Goal: Task Accomplishment & Management: Manage account settings

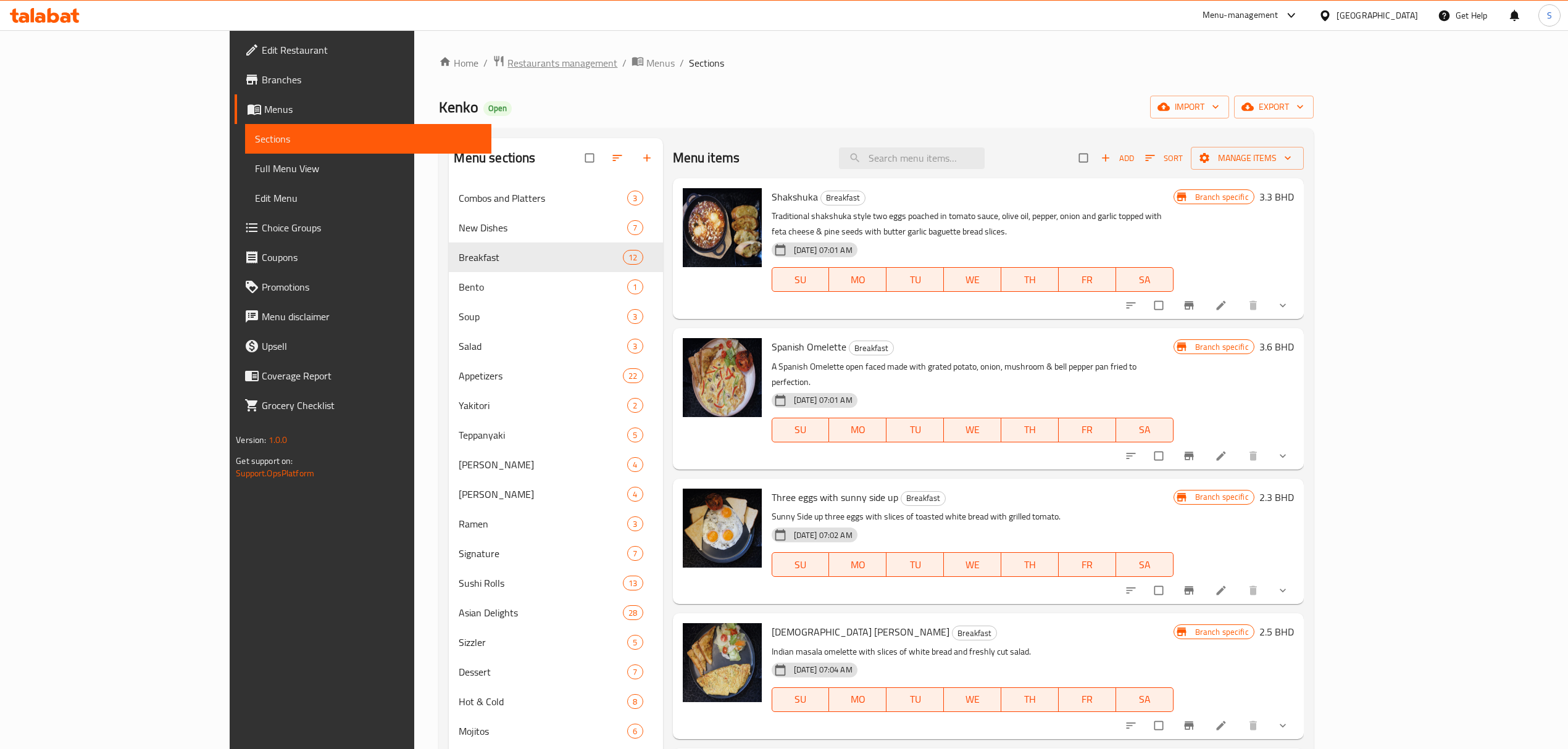
click at [507, 56] on span "Restaurants management" at bounding box center [562, 62] width 110 height 14
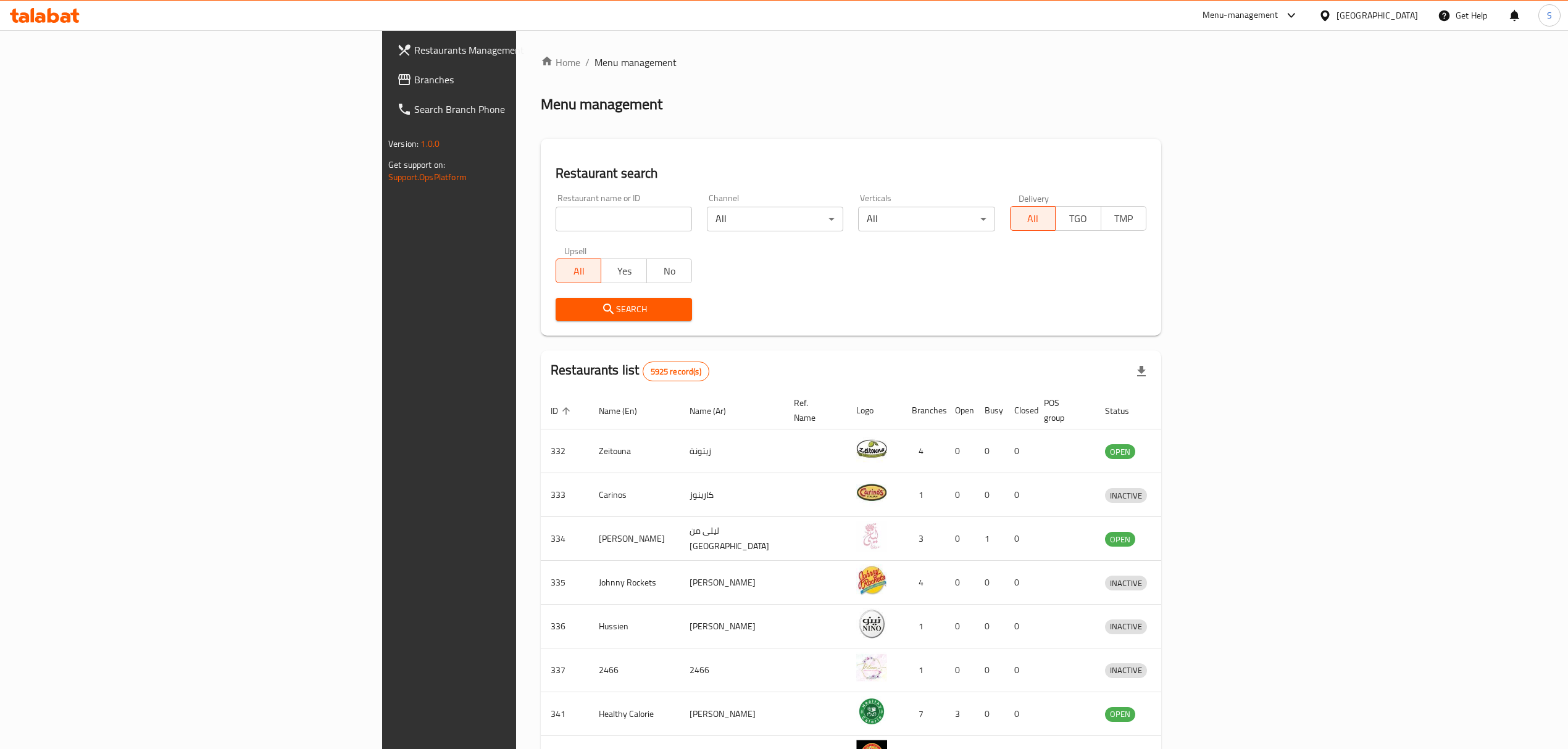
click at [555, 218] on input "search" at bounding box center [623, 220] width 136 height 25
type input "[PERSON_NAME] & the juice"
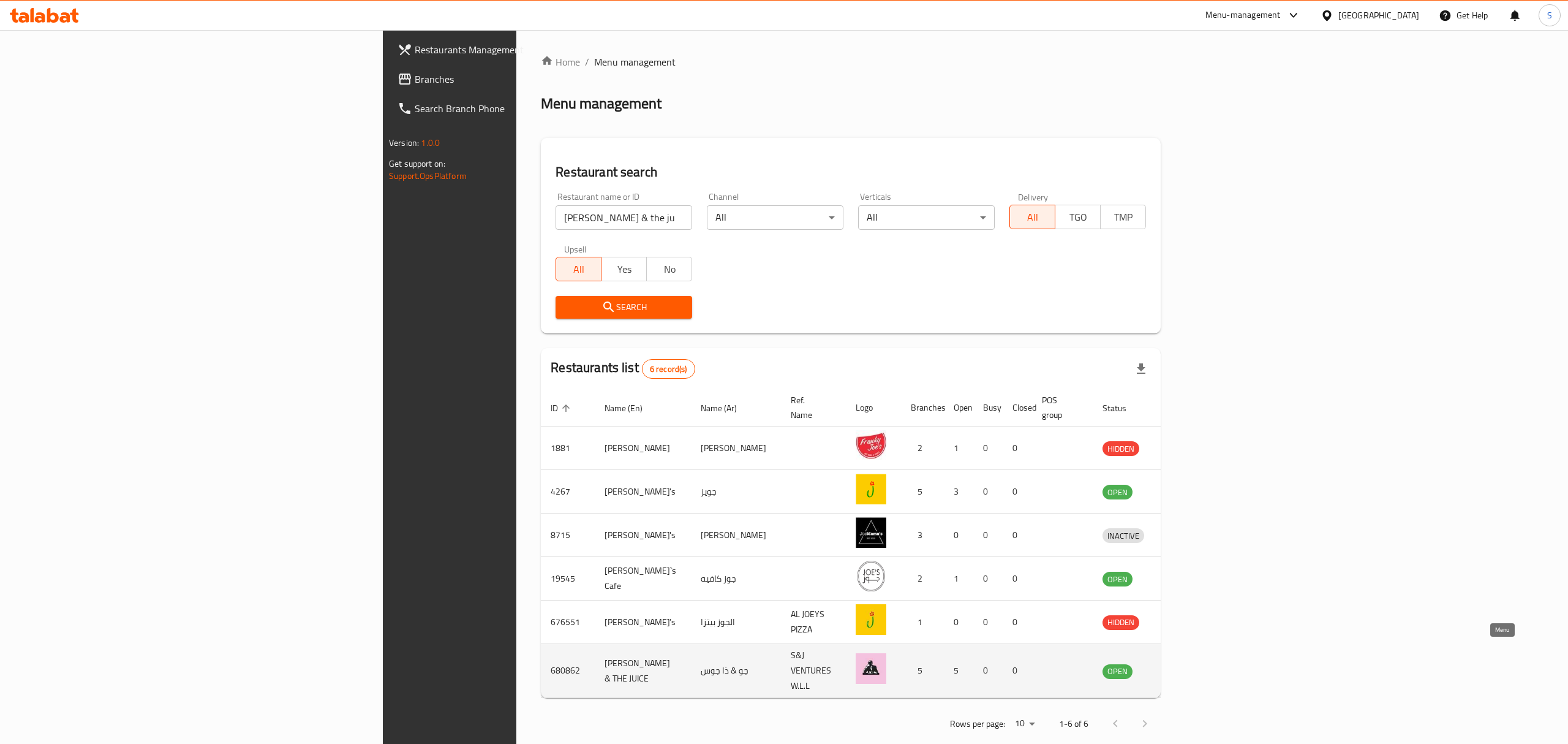
click at [1183, 667] on icon "enhanced table" at bounding box center [1176, 672] width 13 height 10
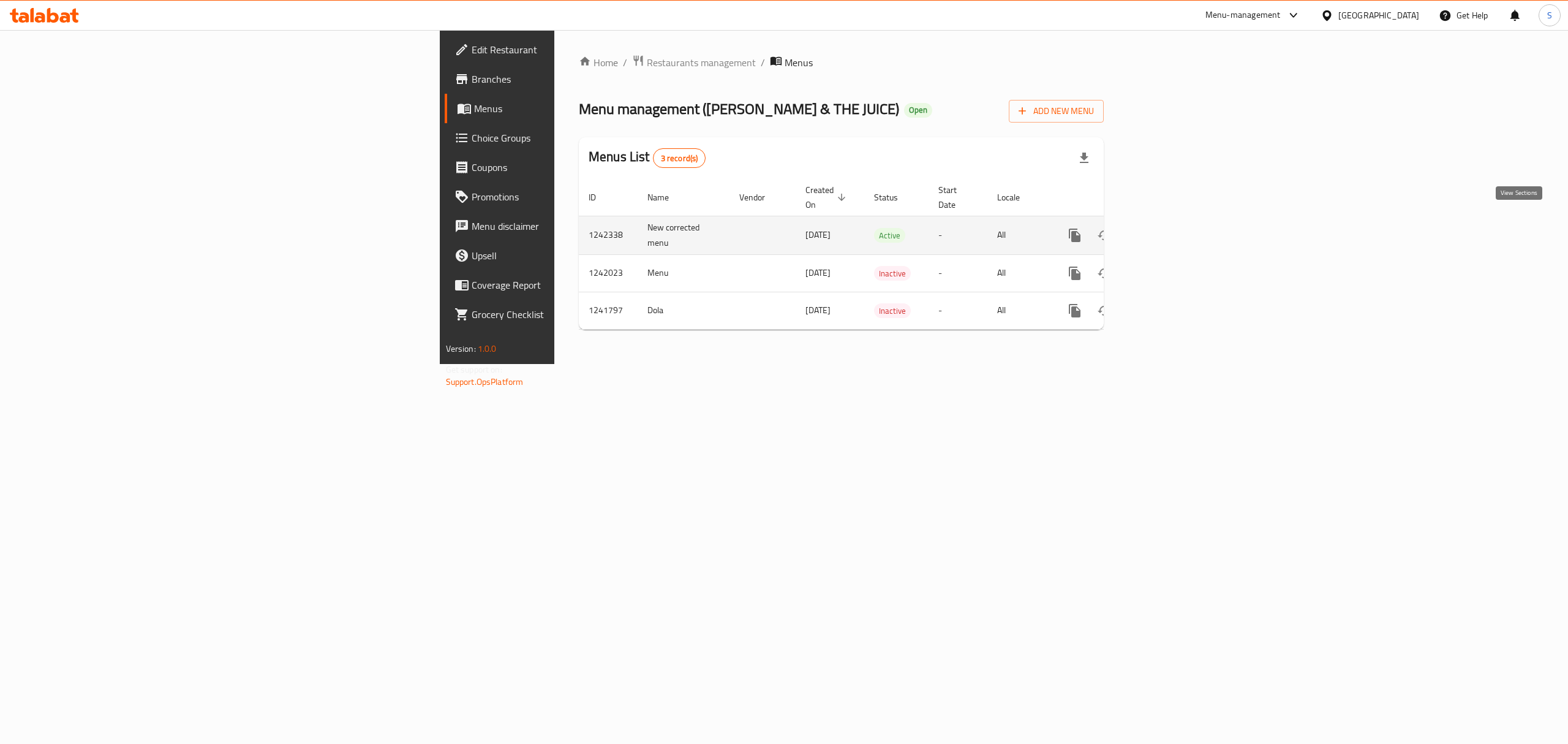
click at [1171, 228] on icon "enhanced table" at bounding box center [1162, 234] width 14 height 14
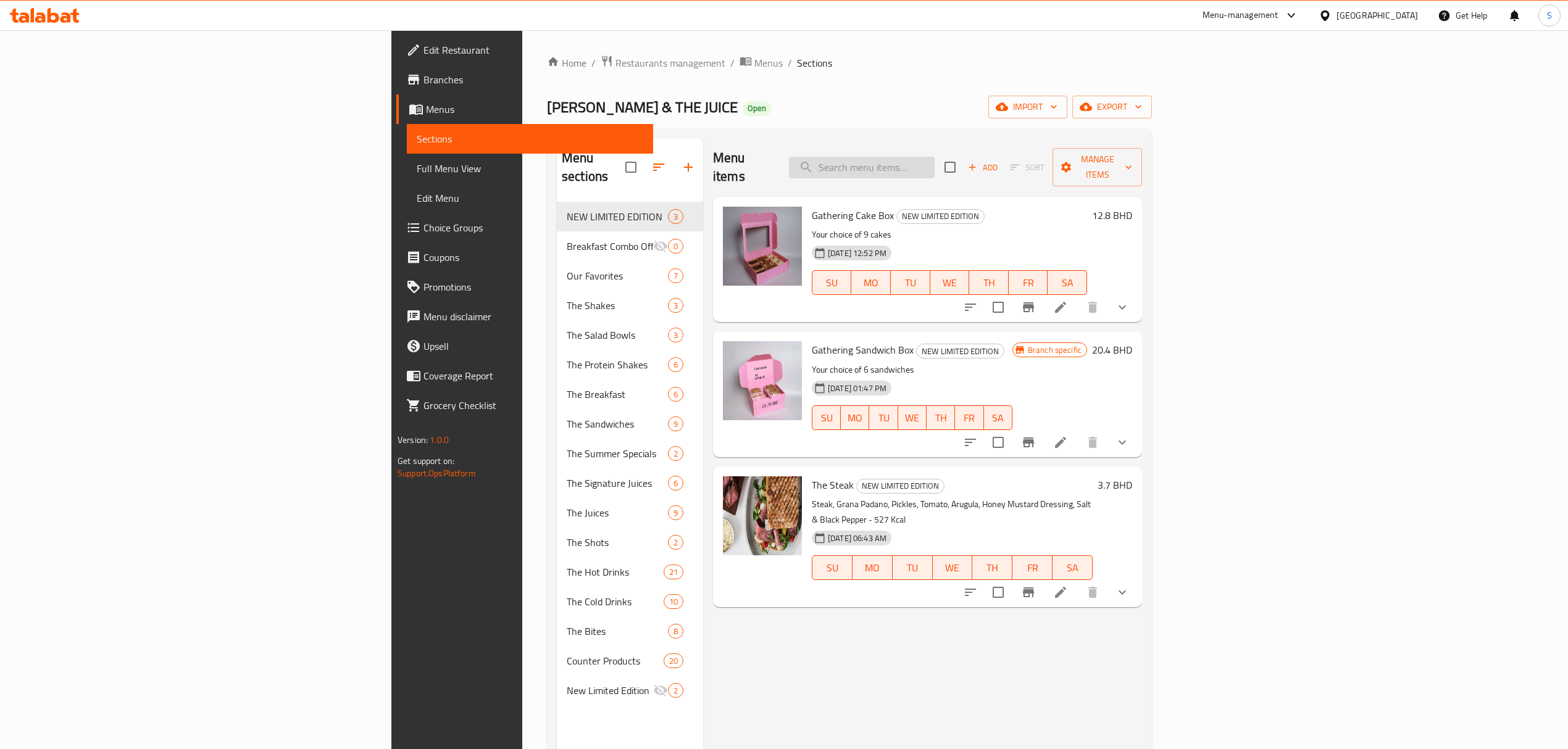
click at [934, 156] on input "search" at bounding box center [861, 167] width 146 height 22
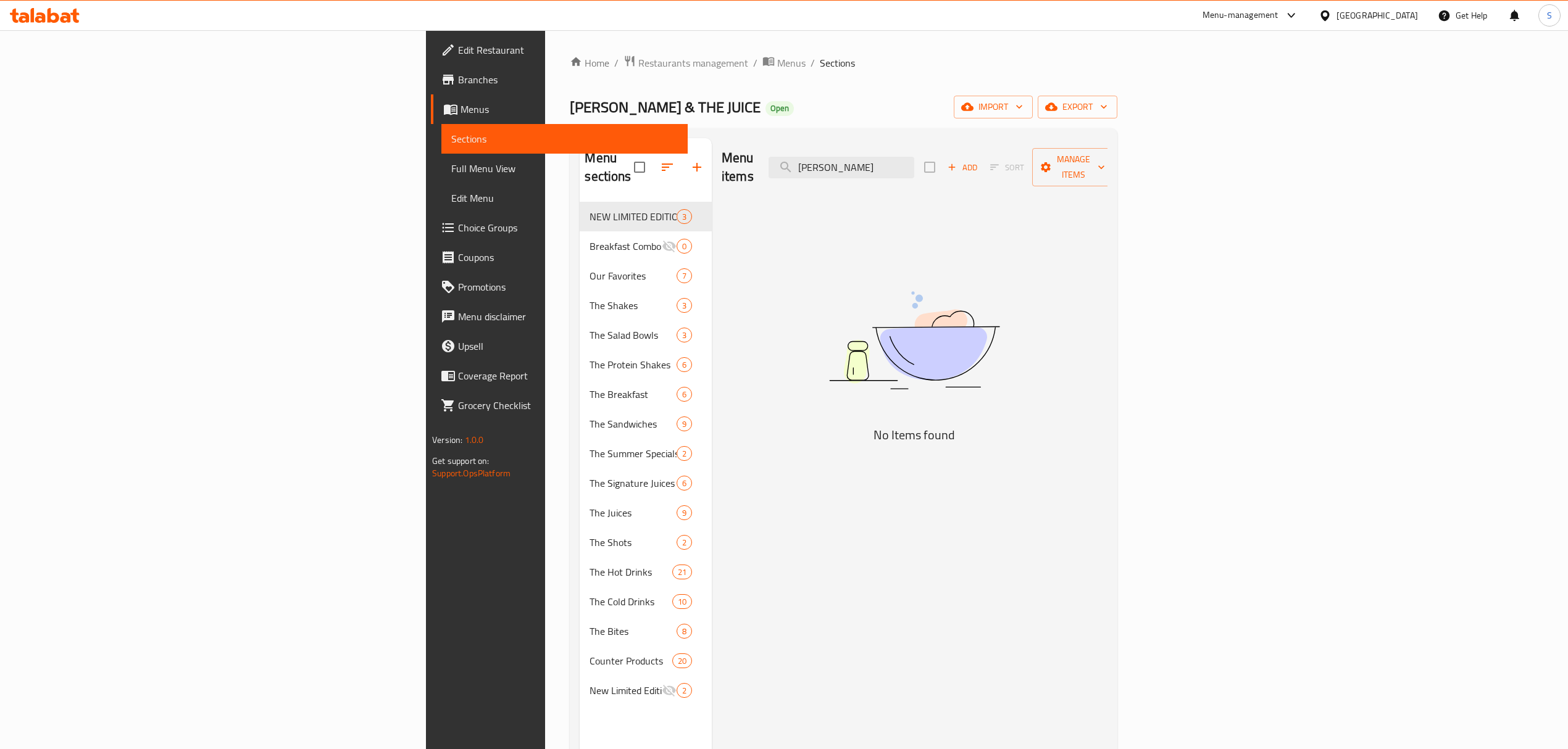
drag, startPoint x: 1013, startPoint y: 164, endPoint x: 773, endPoint y: 165, distance: 240.0
click at [773, 165] on div "Menu items [PERSON_NAME] Add Sort Manage items" at bounding box center [914, 167] width 386 height 59
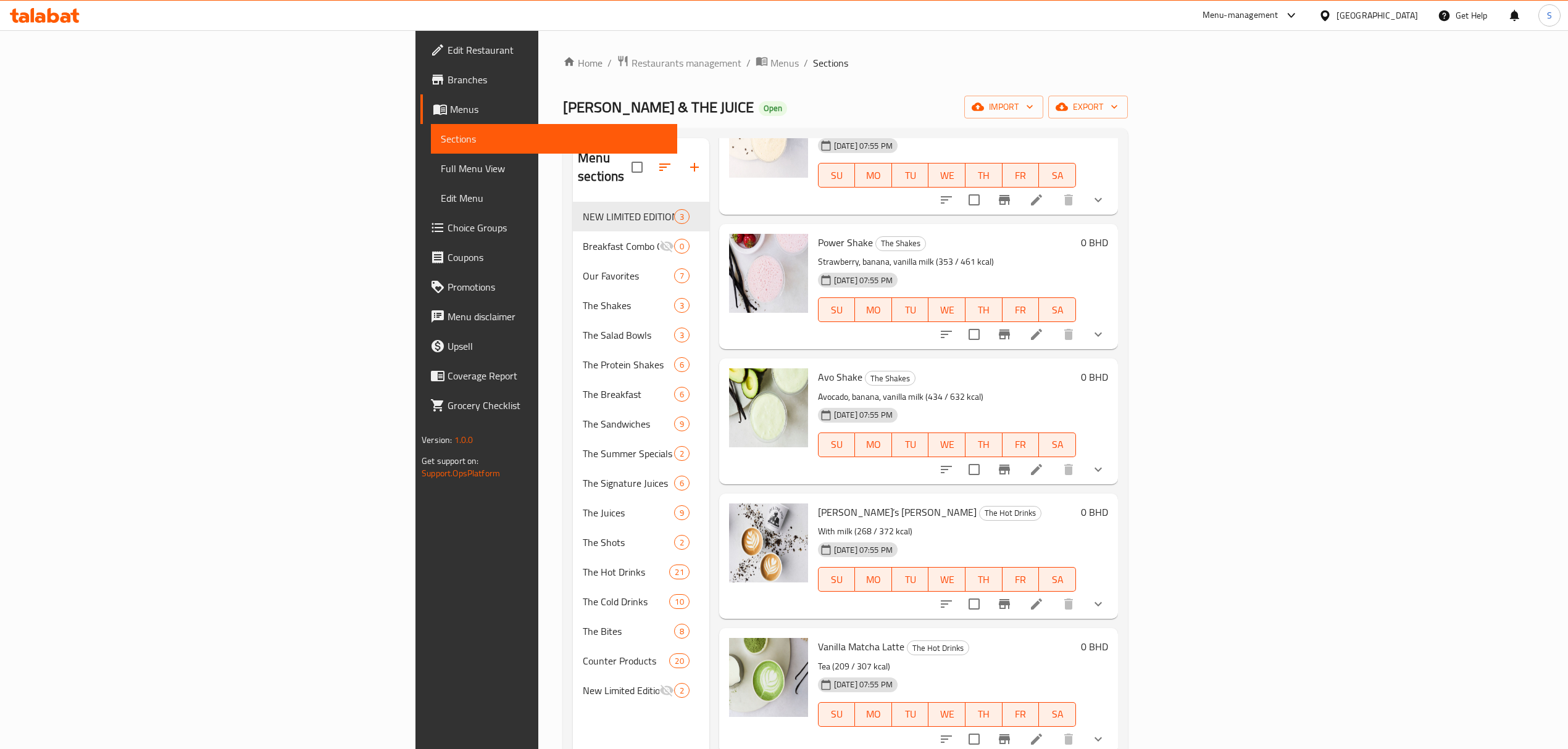
scroll to position [329, 0]
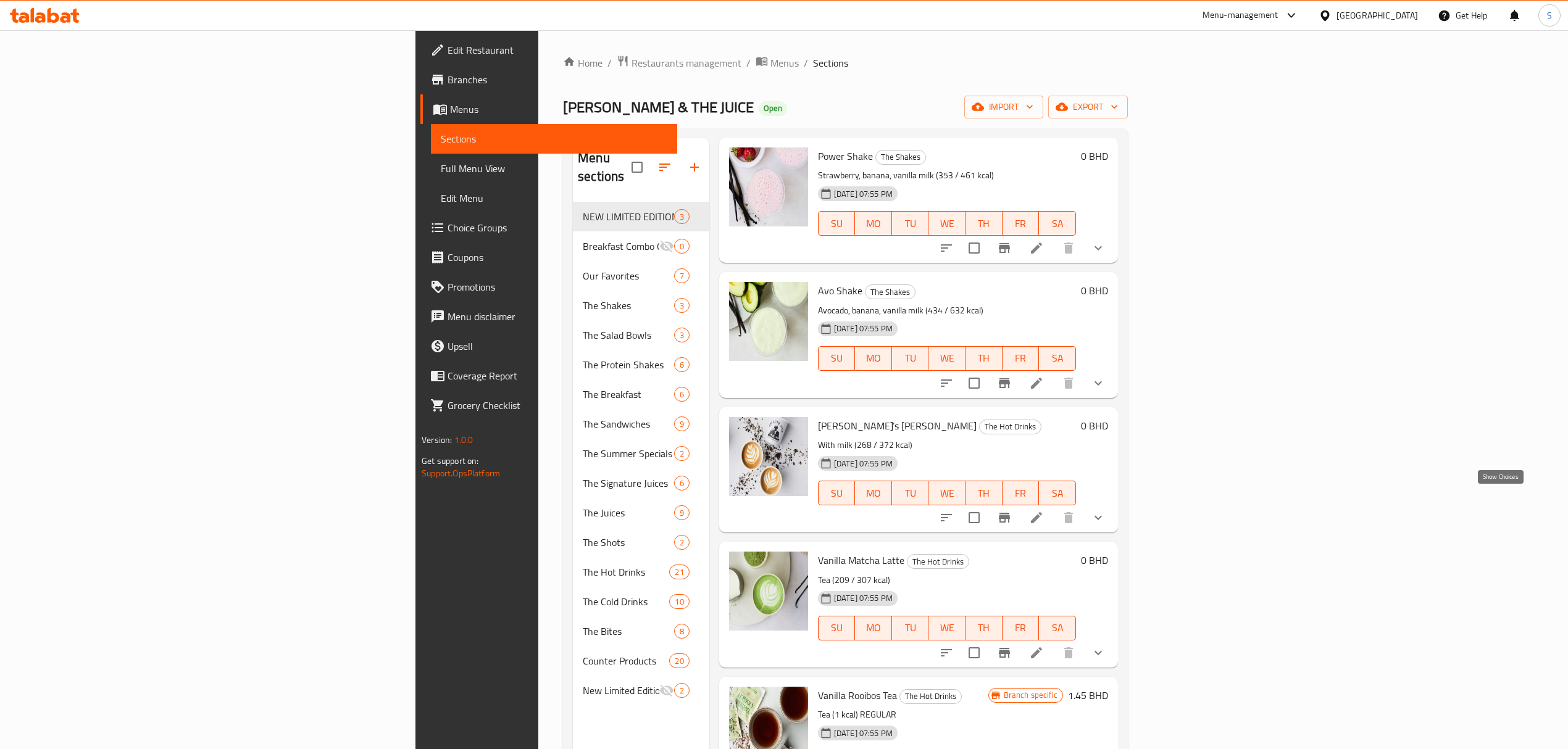
type input "vanilla"
click at [1106, 510] on icon "show more" at bounding box center [1097, 517] width 14 height 14
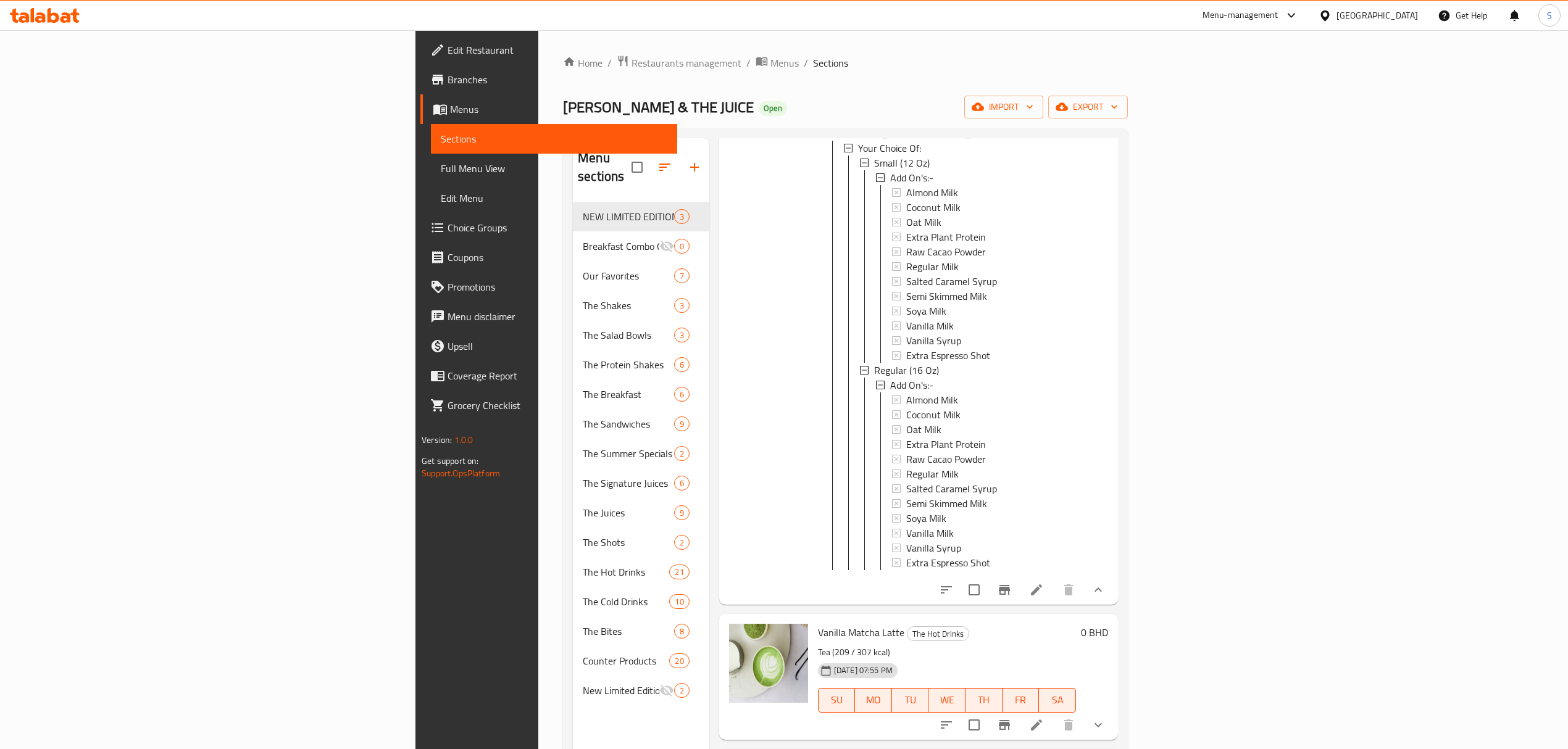
scroll to position [740, 0]
click at [906, 343] on span "Extra Espresso Shot" at bounding box center [948, 350] width 84 height 14
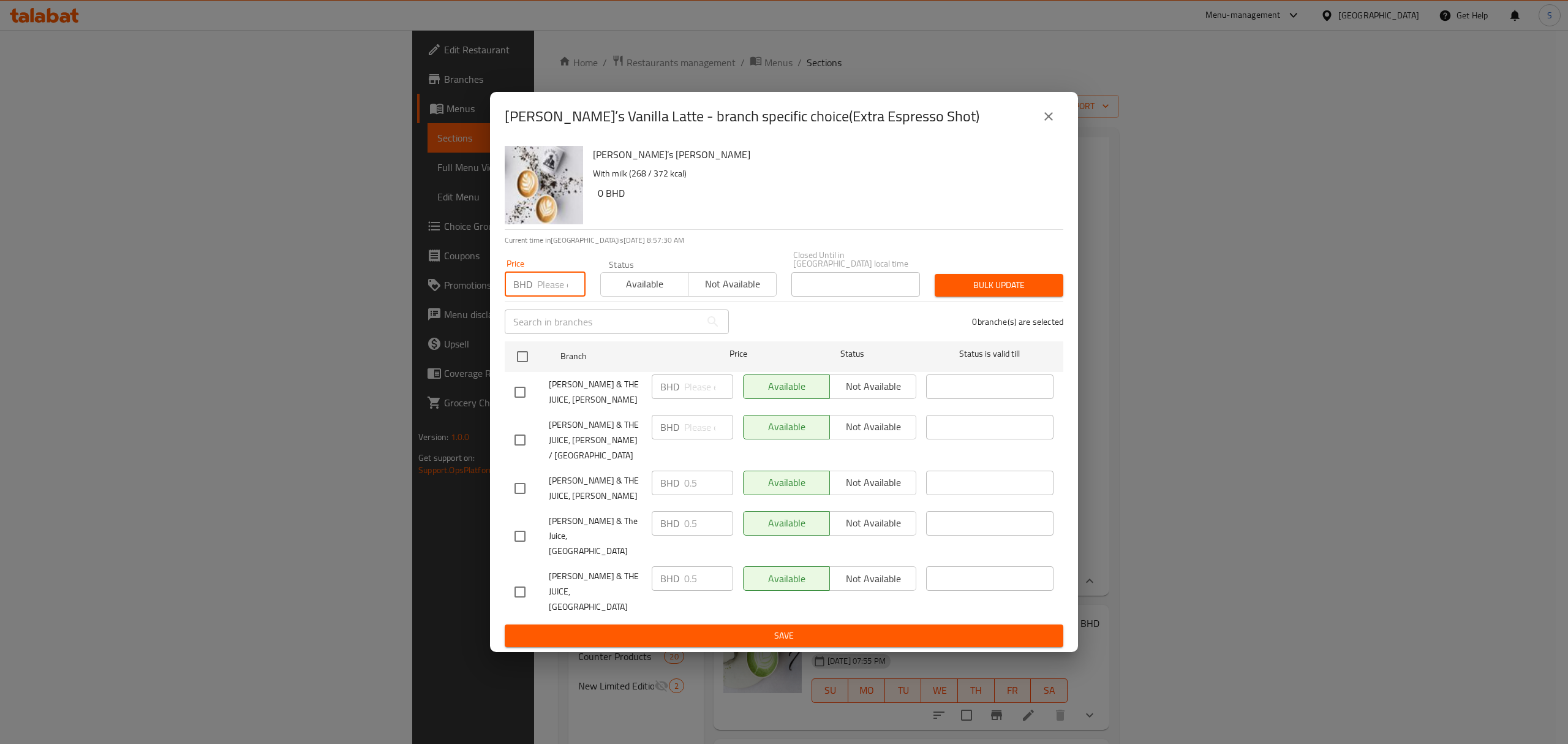
click at [544, 296] on input "number" at bounding box center [561, 285] width 49 height 25
type input "0.5"
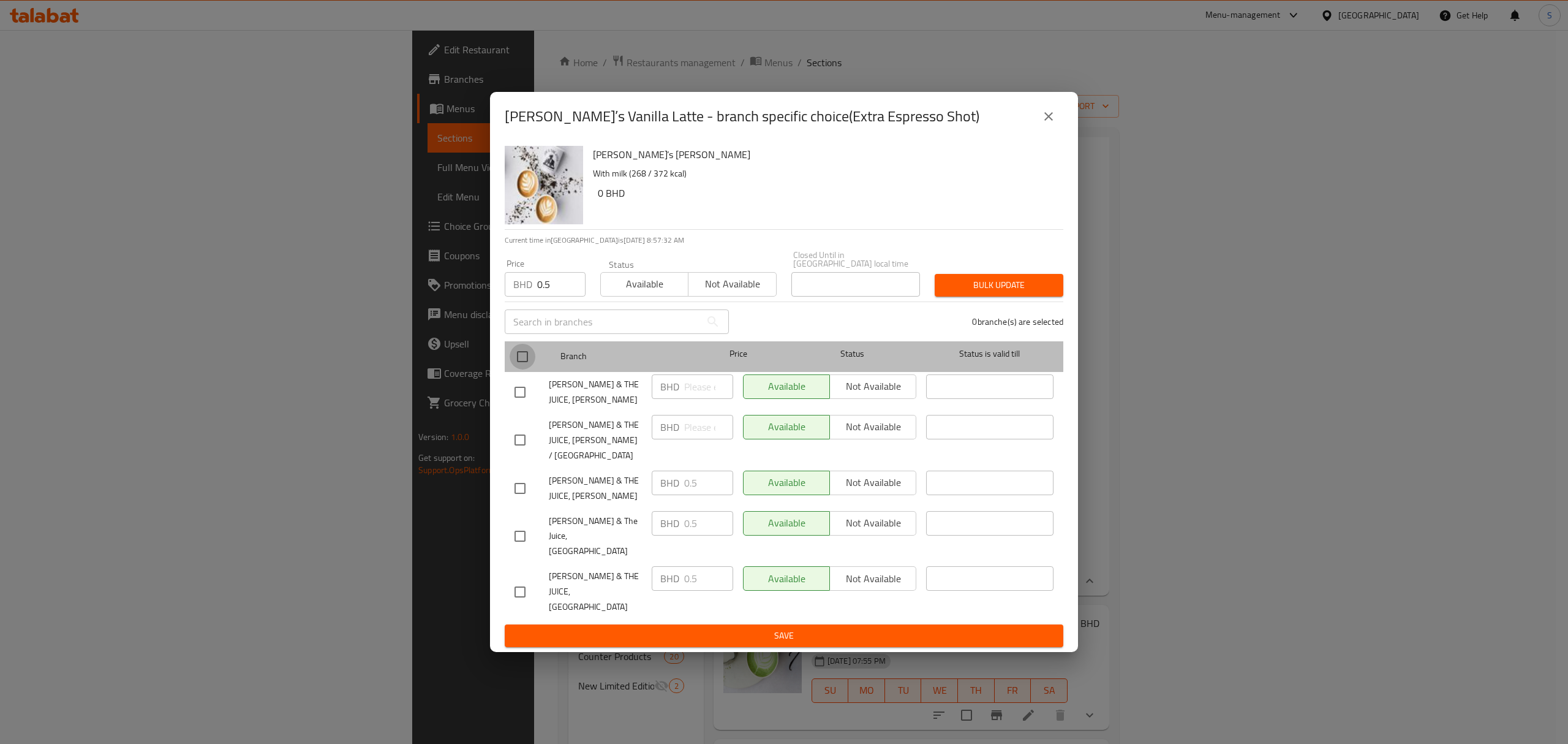
click at [524, 370] on input "checkbox" at bounding box center [522, 356] width 26 height 26
checkbox input "true"
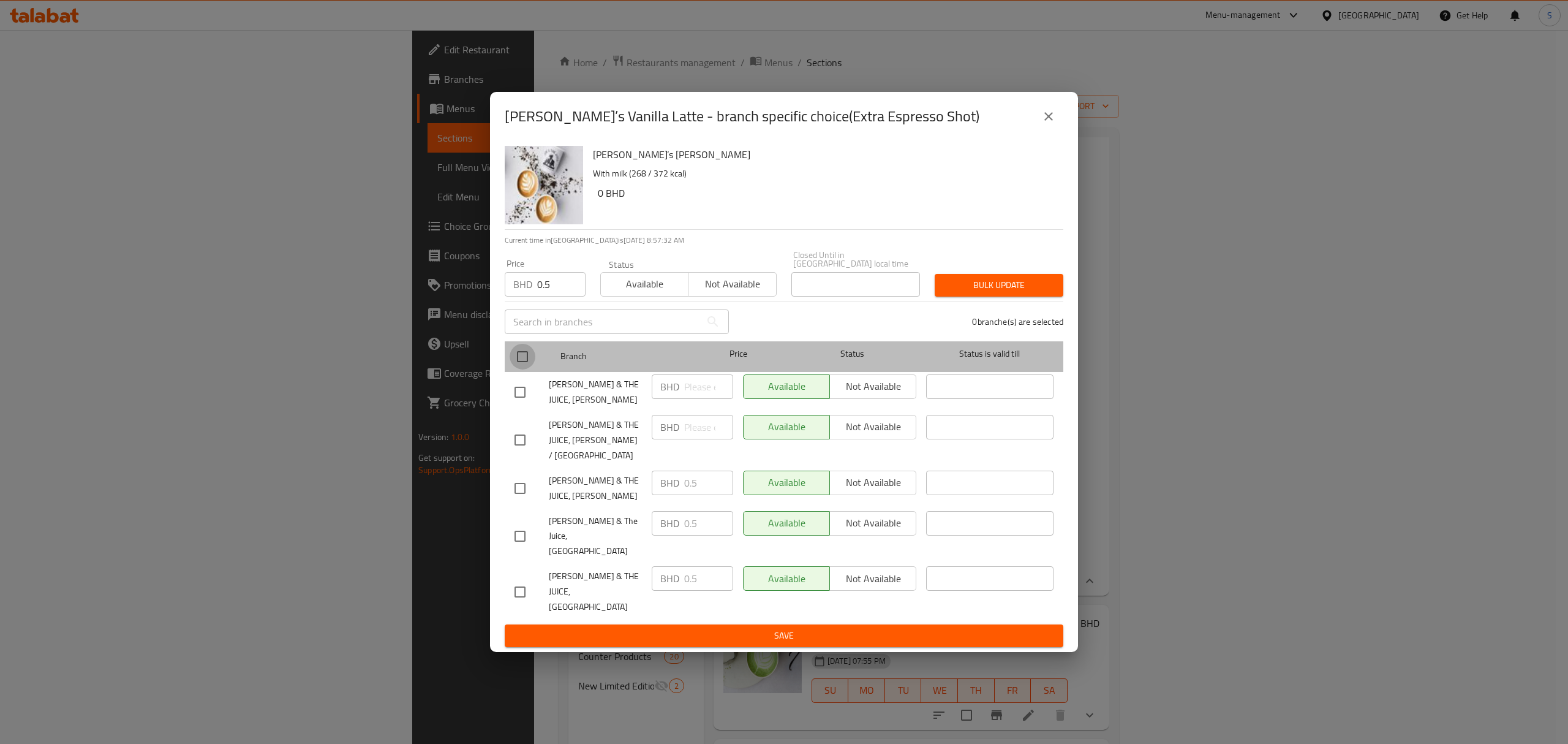
checkbox input "true"
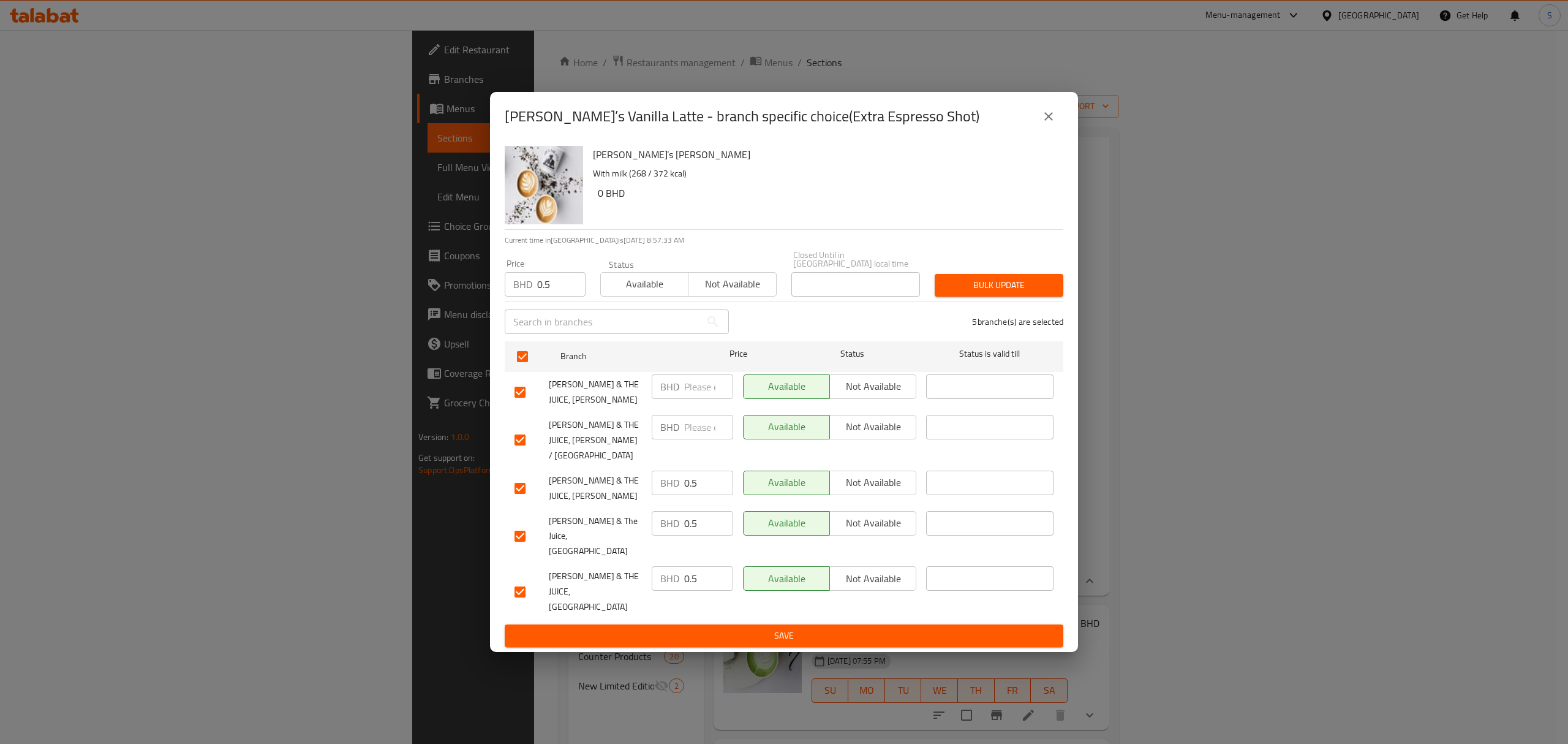
click at [645, 293] on span "Available" at bounding box center [645, 284] width 78 height 18
click at [966, 293] on span "Bulk update" at bounding box center [999, 286] width 109 height 15
click at [1053, 124] on icon "close" at bounding box center [1048, 116] width 14 height 14
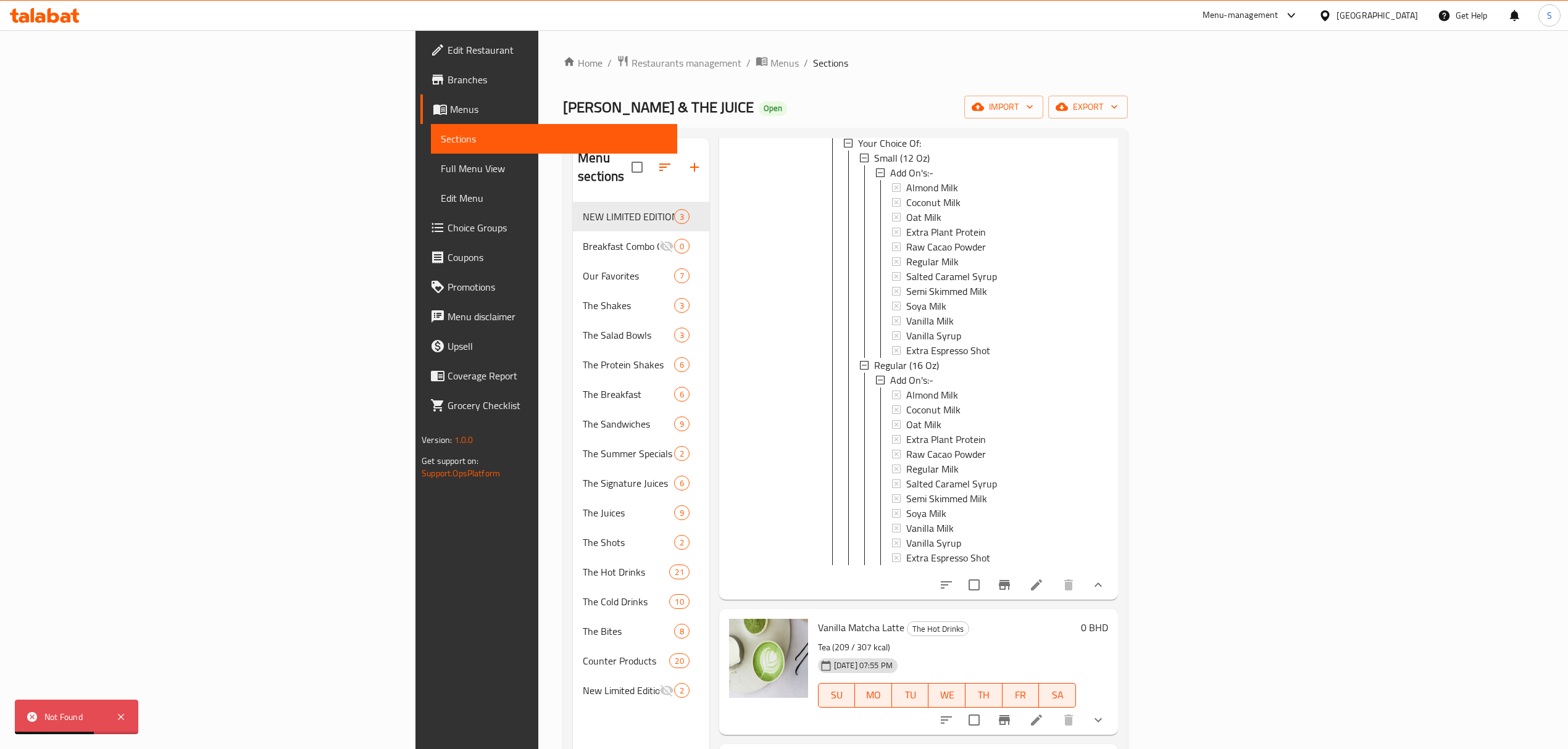
click at [448, 230] on span "Choice Groups" at bounding box center [557, 227] width 220 height 14
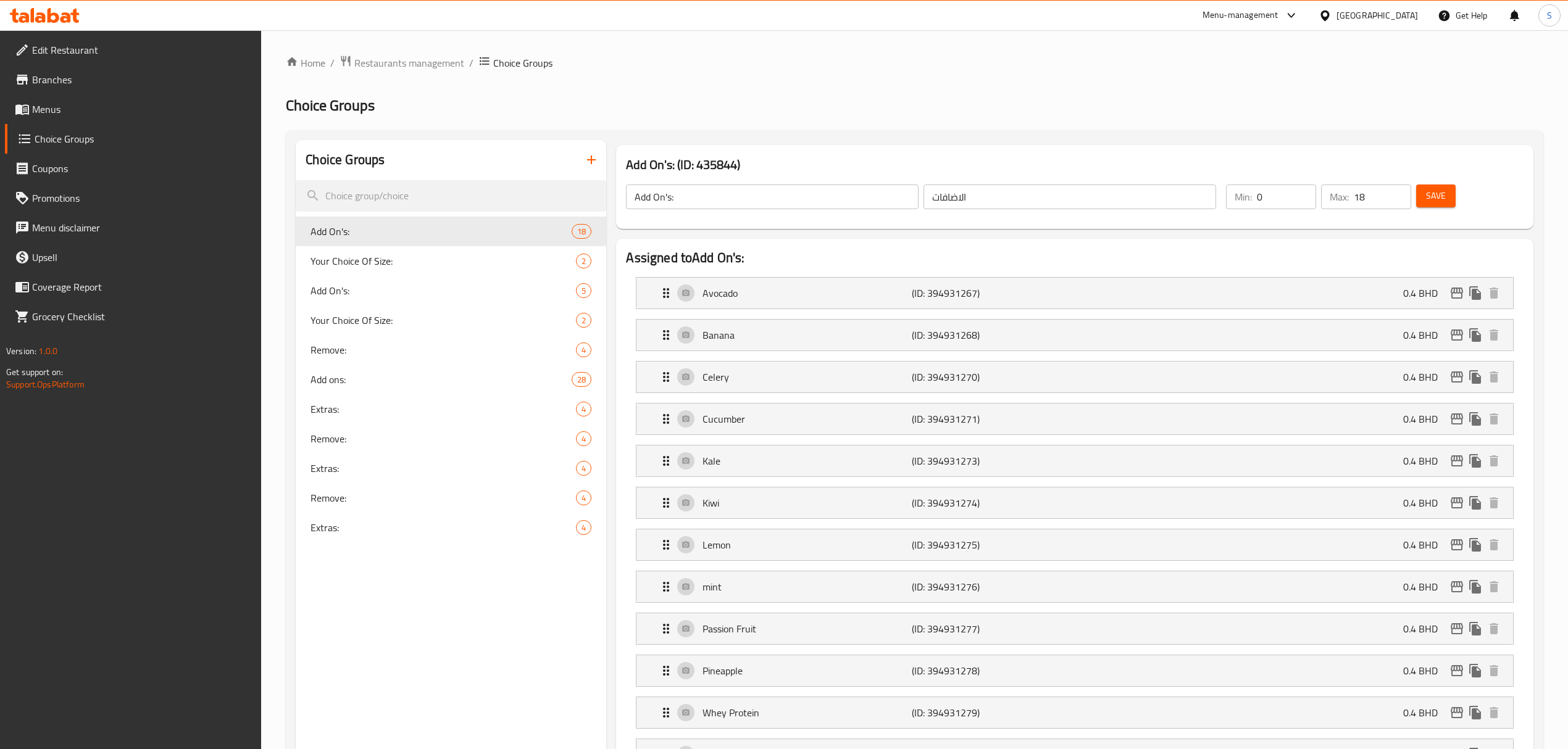
click at [439, 227] on span "Add On's:" at bounding box center [441, 231] width 261 height 14
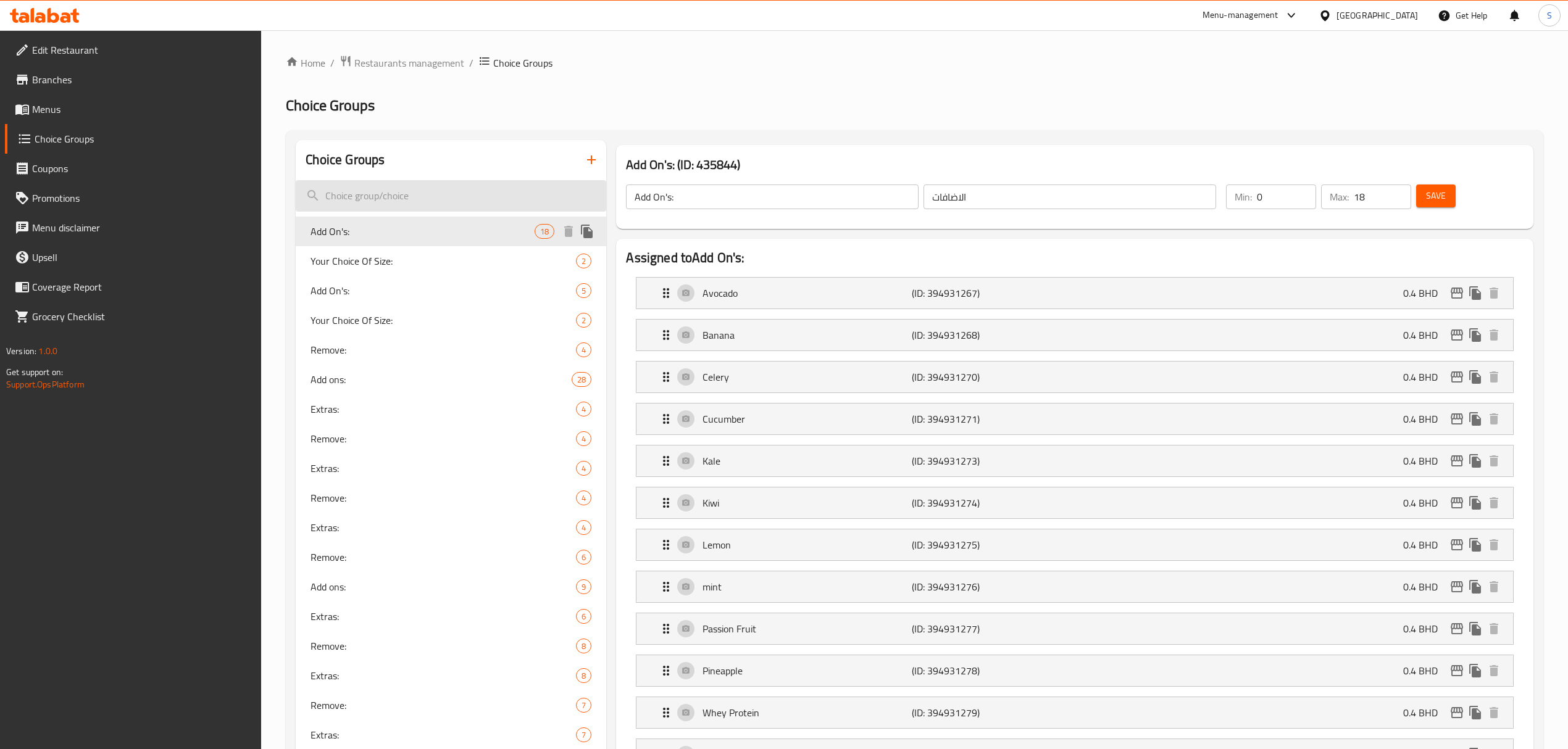
click at [420, 199] on input "search" at bounding box center [451, 196] width 311 height 32
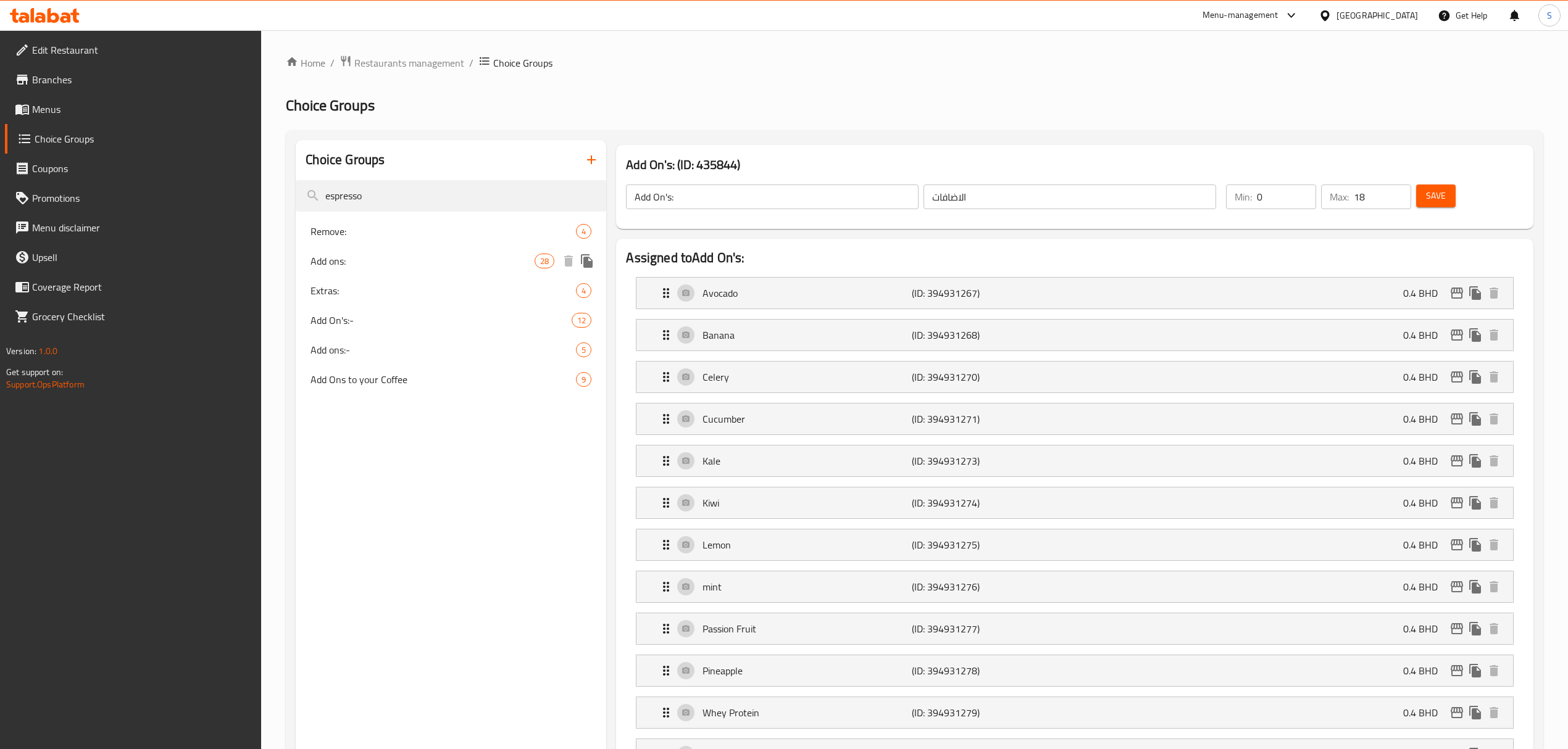
type input "espresso"
click at [430, 255] on span "Add ons:" at bounding box center [423, 260] width 224 height 14
type input "Add ons:"
type input "الإضافات:"
type input "0"
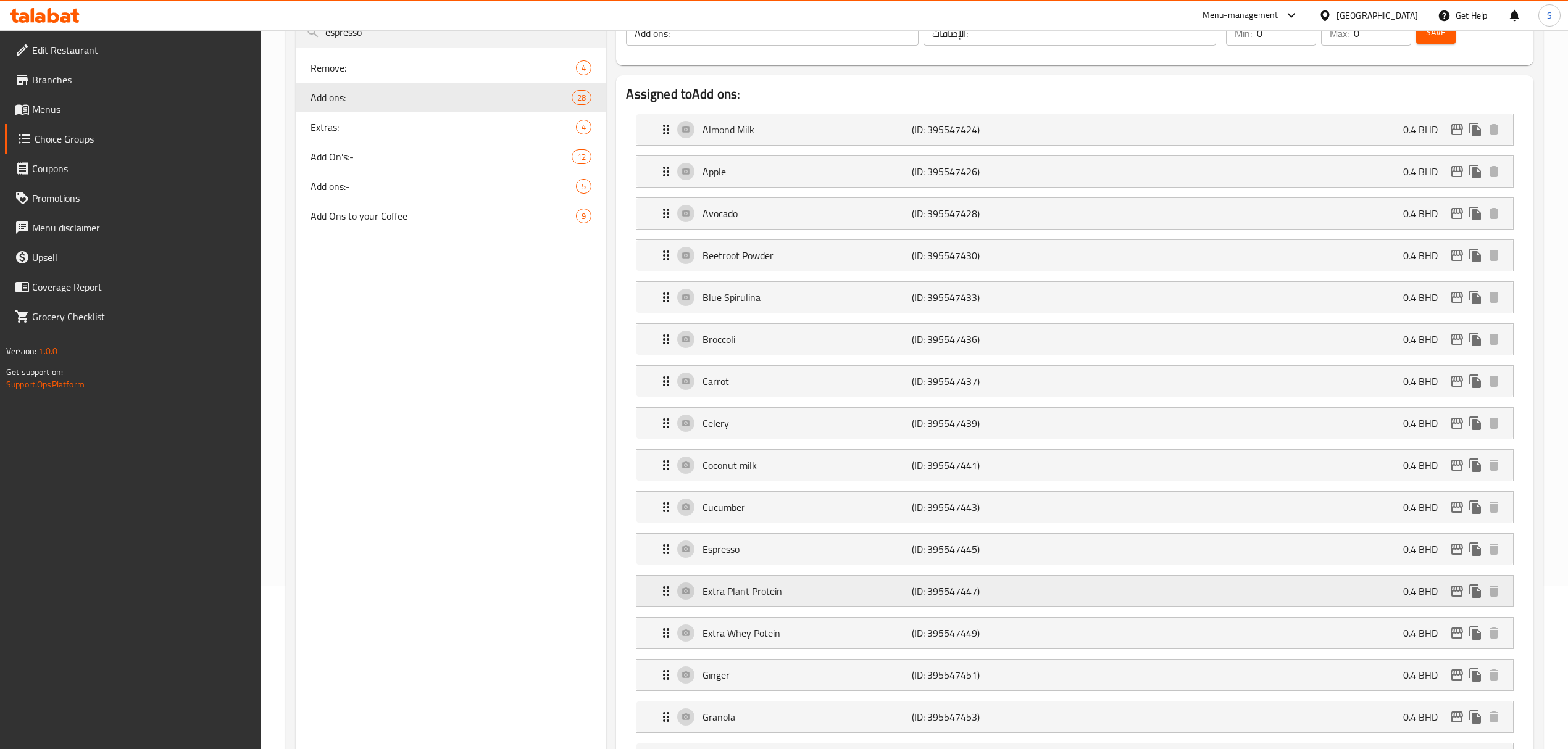
scroll to position [164, 0]
click at [396, 127] on span "Extras:" at bounding box center [425, 126] width 228 height 14
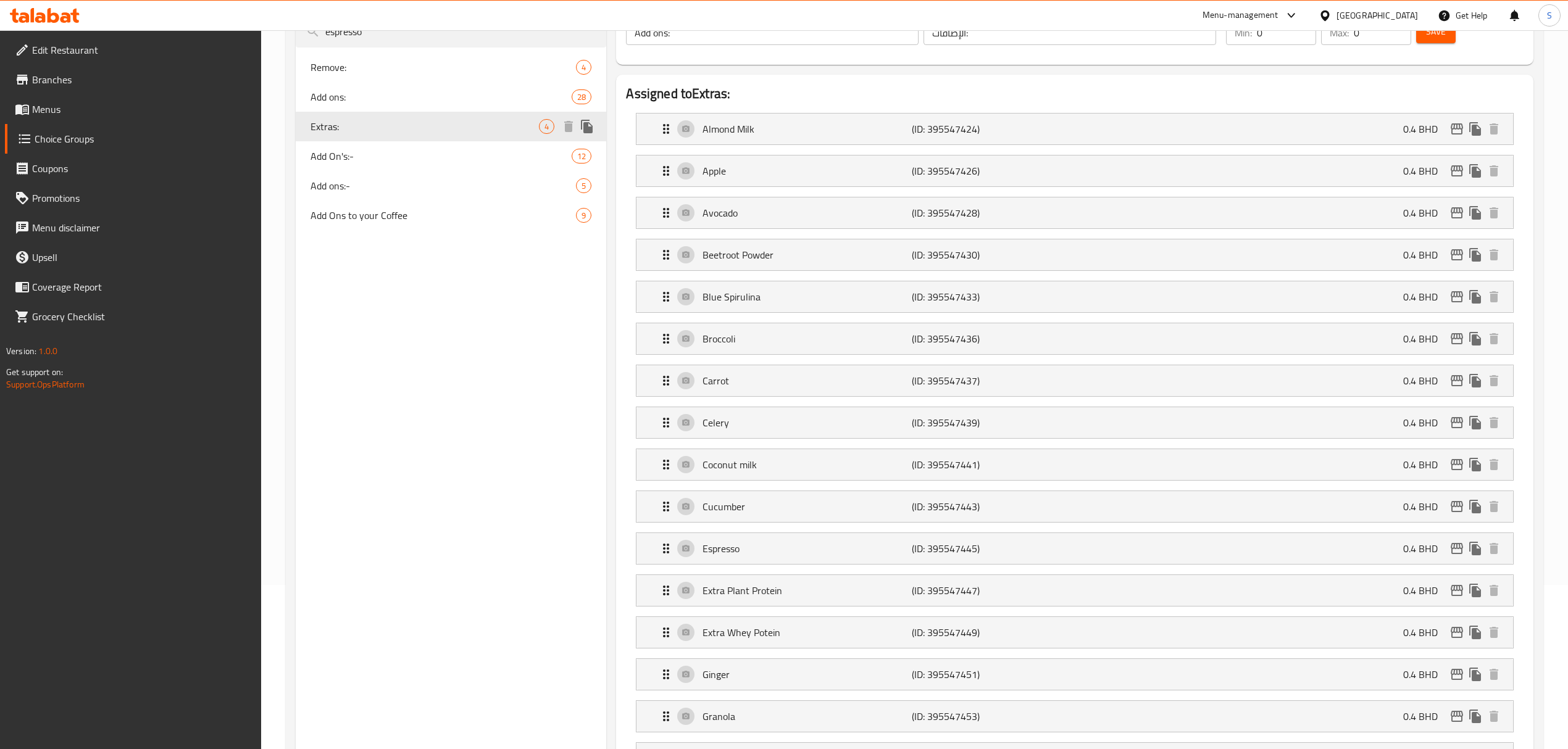
type input "Extras:"
type input "إضافة المعدلات:"
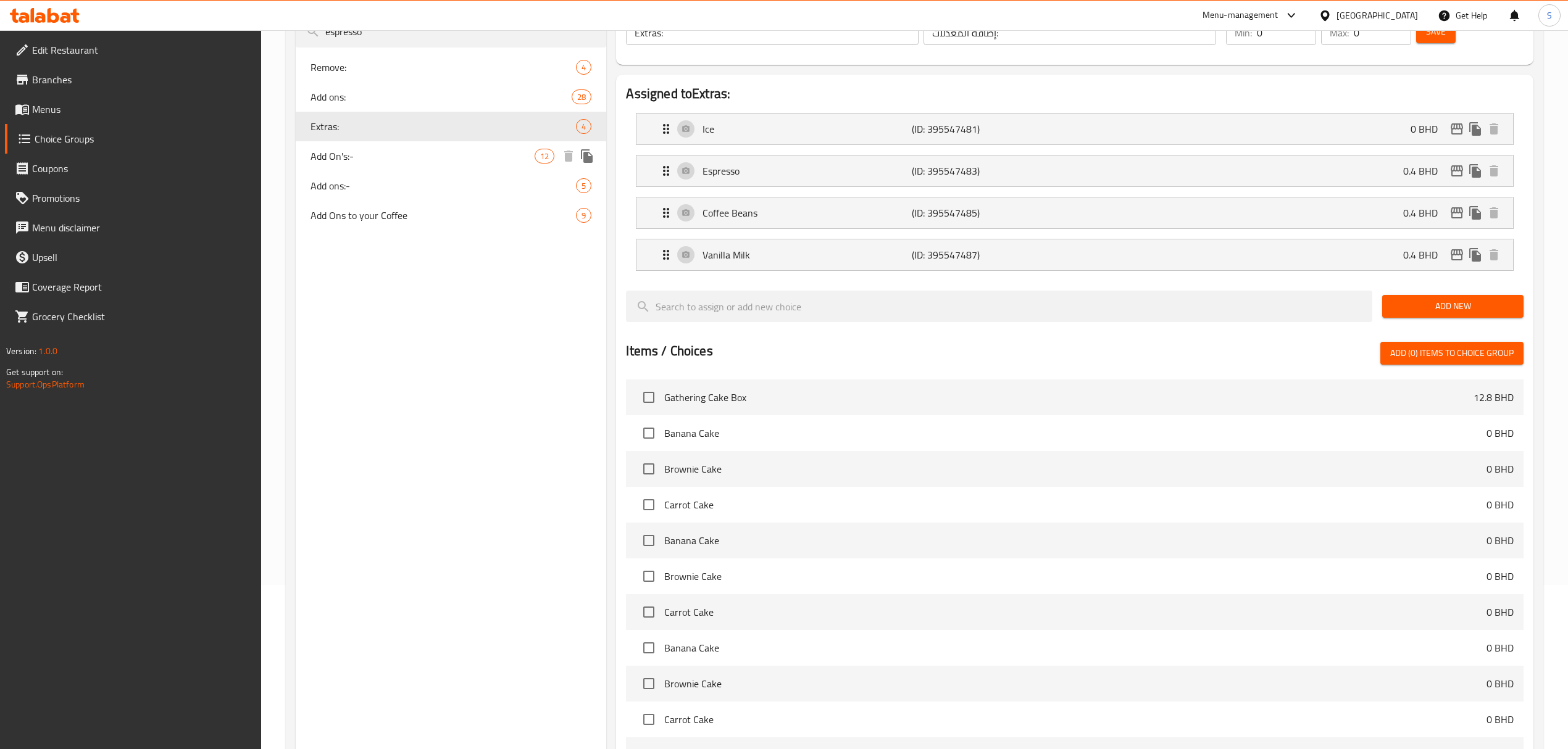
click at [376, 153] on span "Add On's:-" at bounding box center [423, 155] width 224 height 14
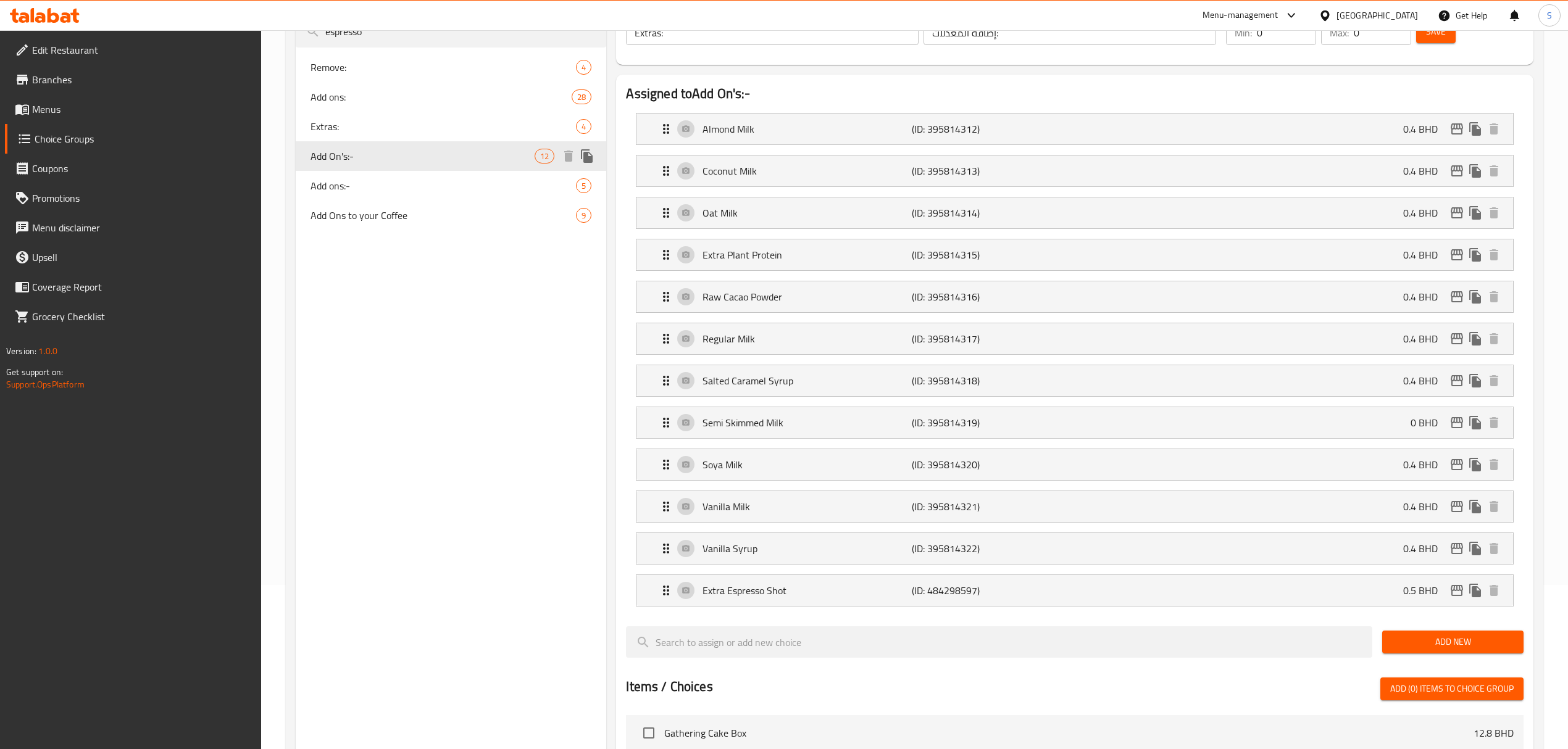
type input "Add On's:-"
type input "الإضافات:"
click at [1459, 597] on icon "edit" at bounding box center [1456, 591] width 12 height 12
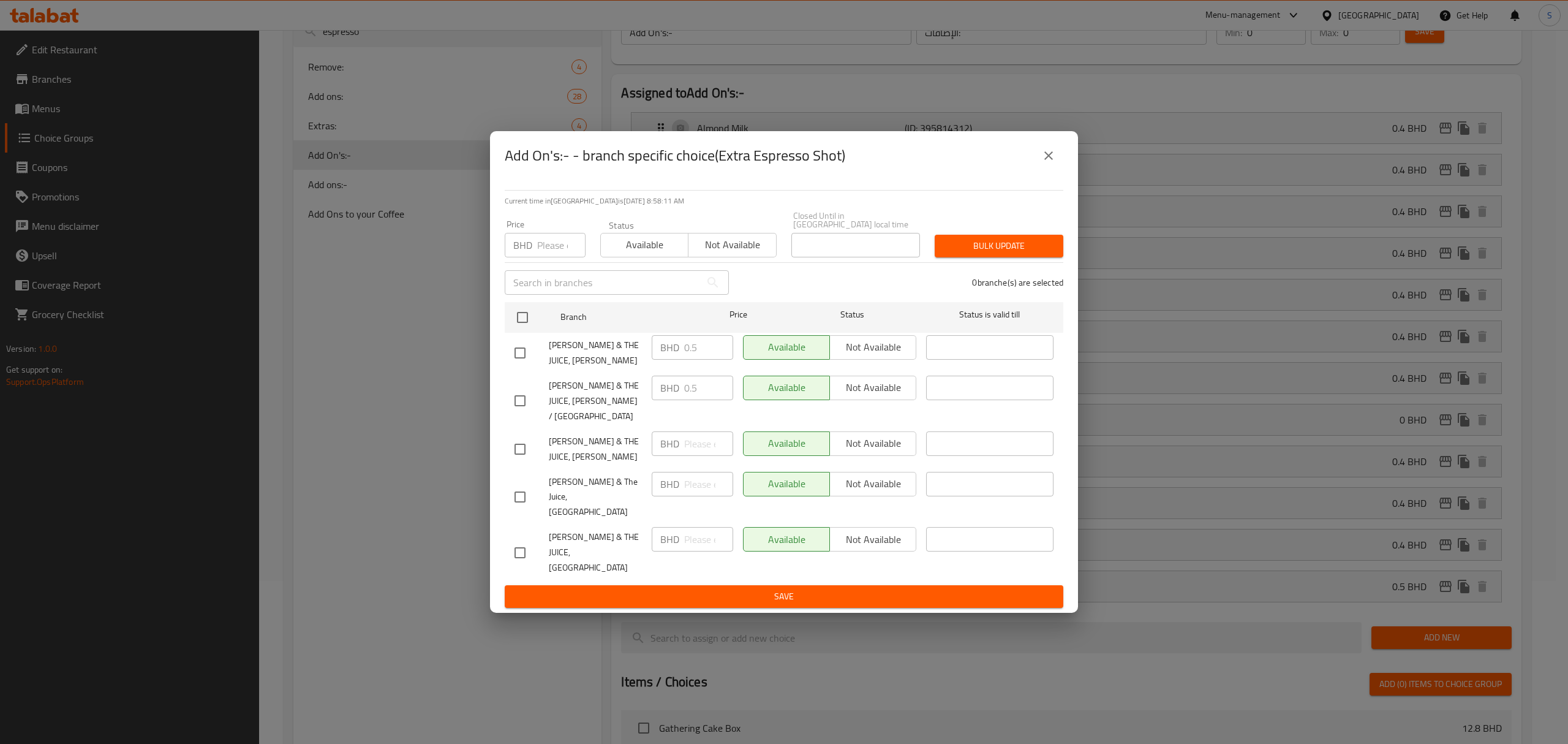
click at [551, 257] on input "number" at bounding box center [561, 246] width 49 height 25
type input "0.5"
click at [520, 331] on input "checkbox" at bounding box center [522, 317] width 26 height 26
checkbox input "true"
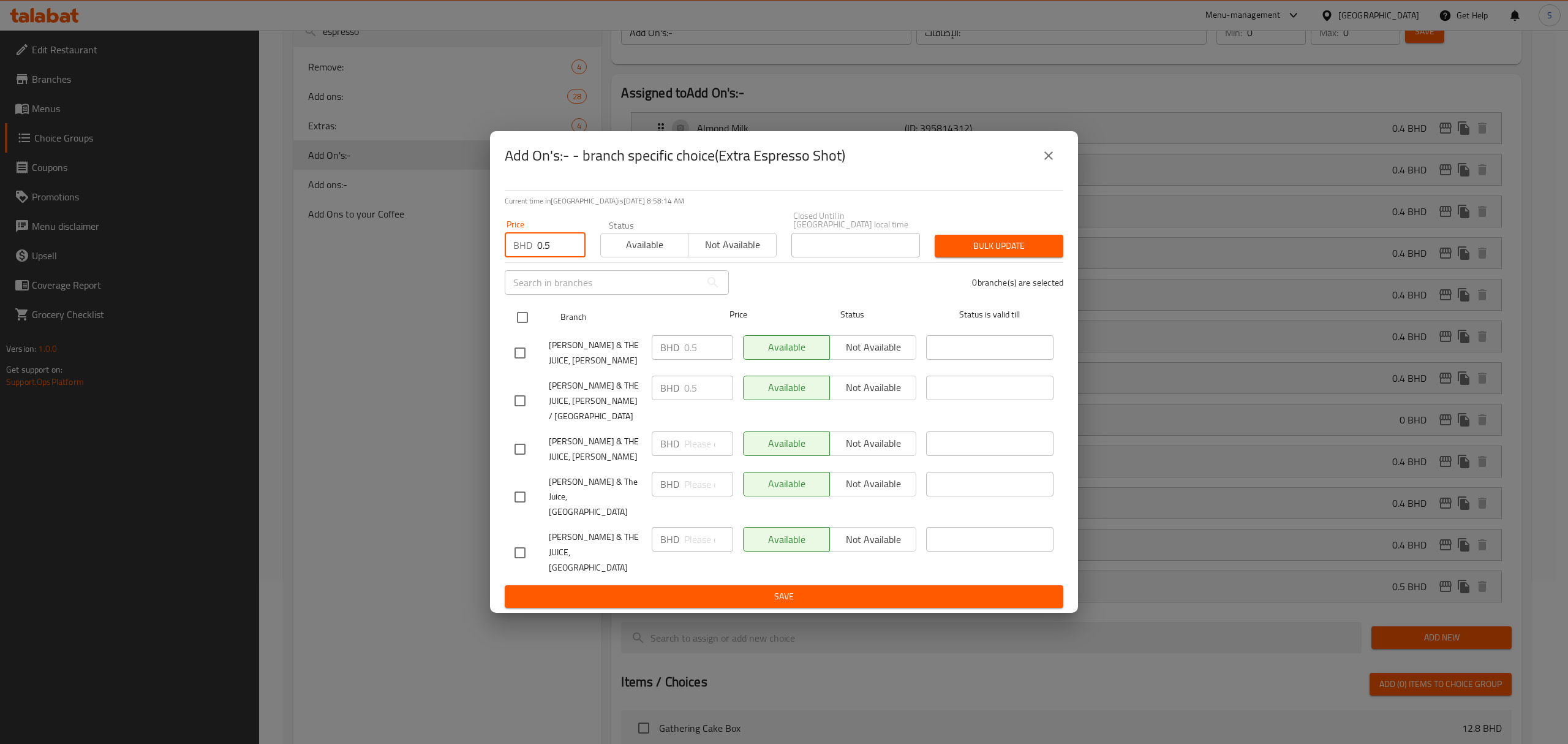
checkbox input "true"
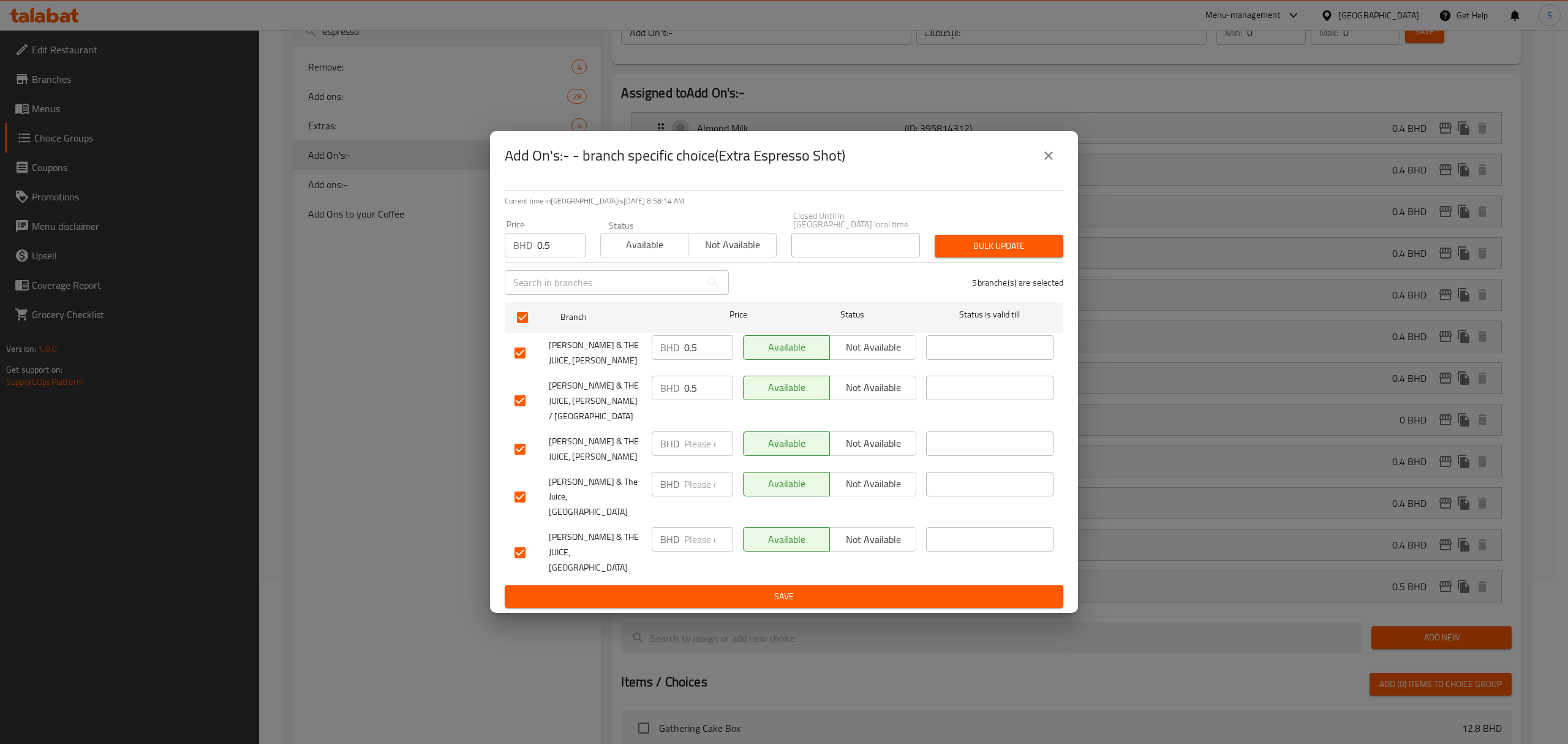
click at [1002, 253] on span "Bulk update" at bounding box center [999, 246] width 109 height 15
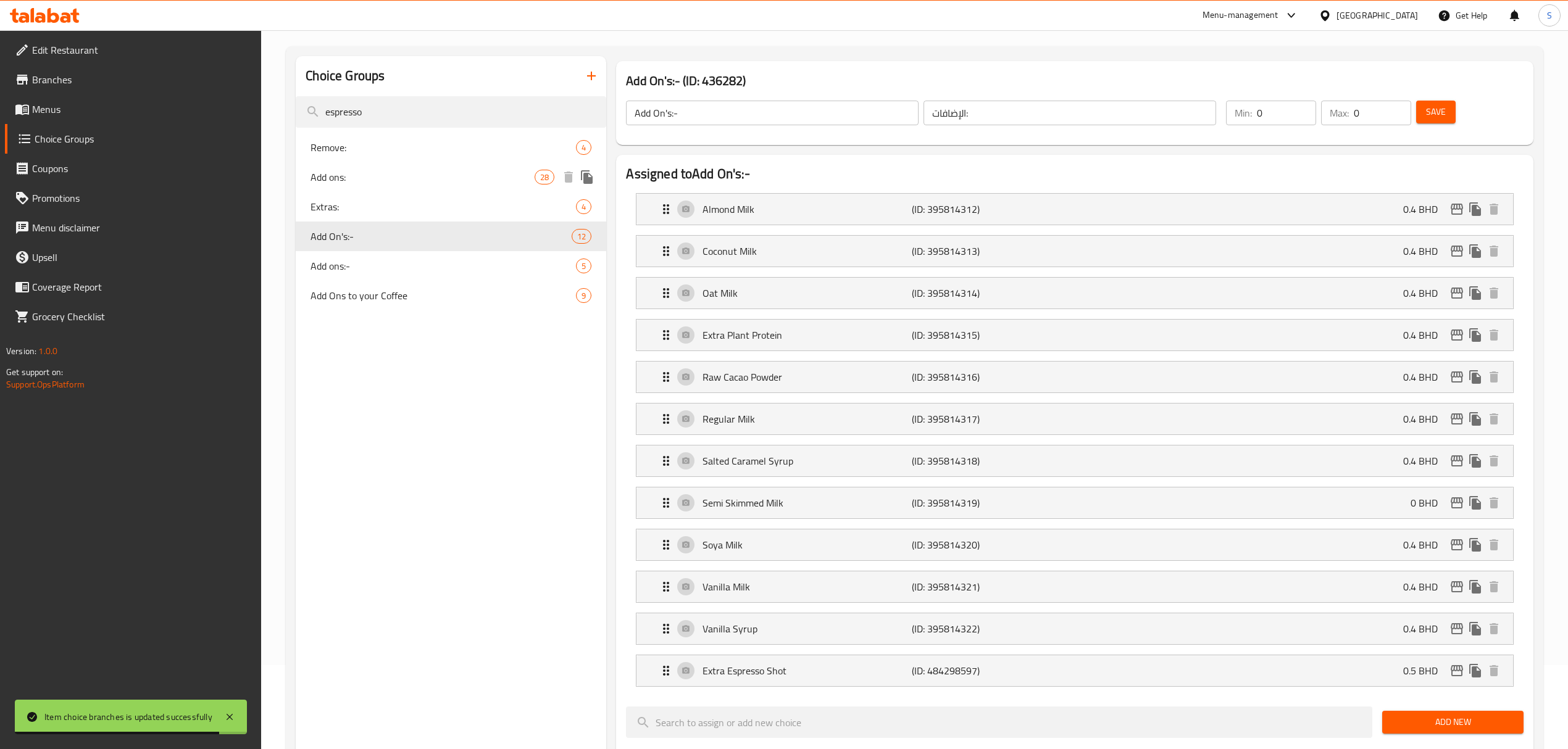
scroll to position [0, 0]
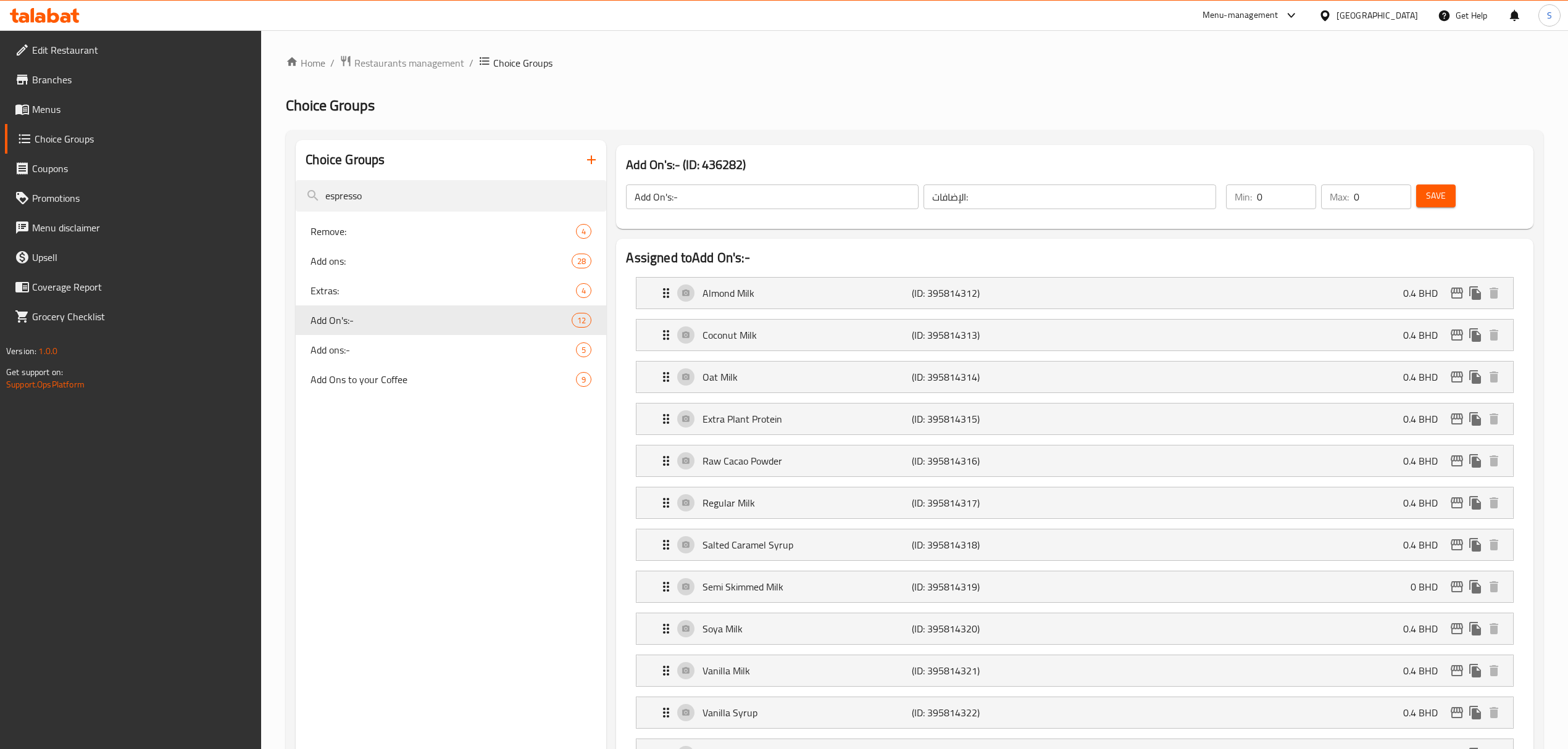
drag, startPoint x: 35, startPoint y: 103, endPoint x: 551, endPoint y: 89, distance: 516.2
click at [35, 103] on span "Menus" at bounding box center [141, 108] width 220 height 14
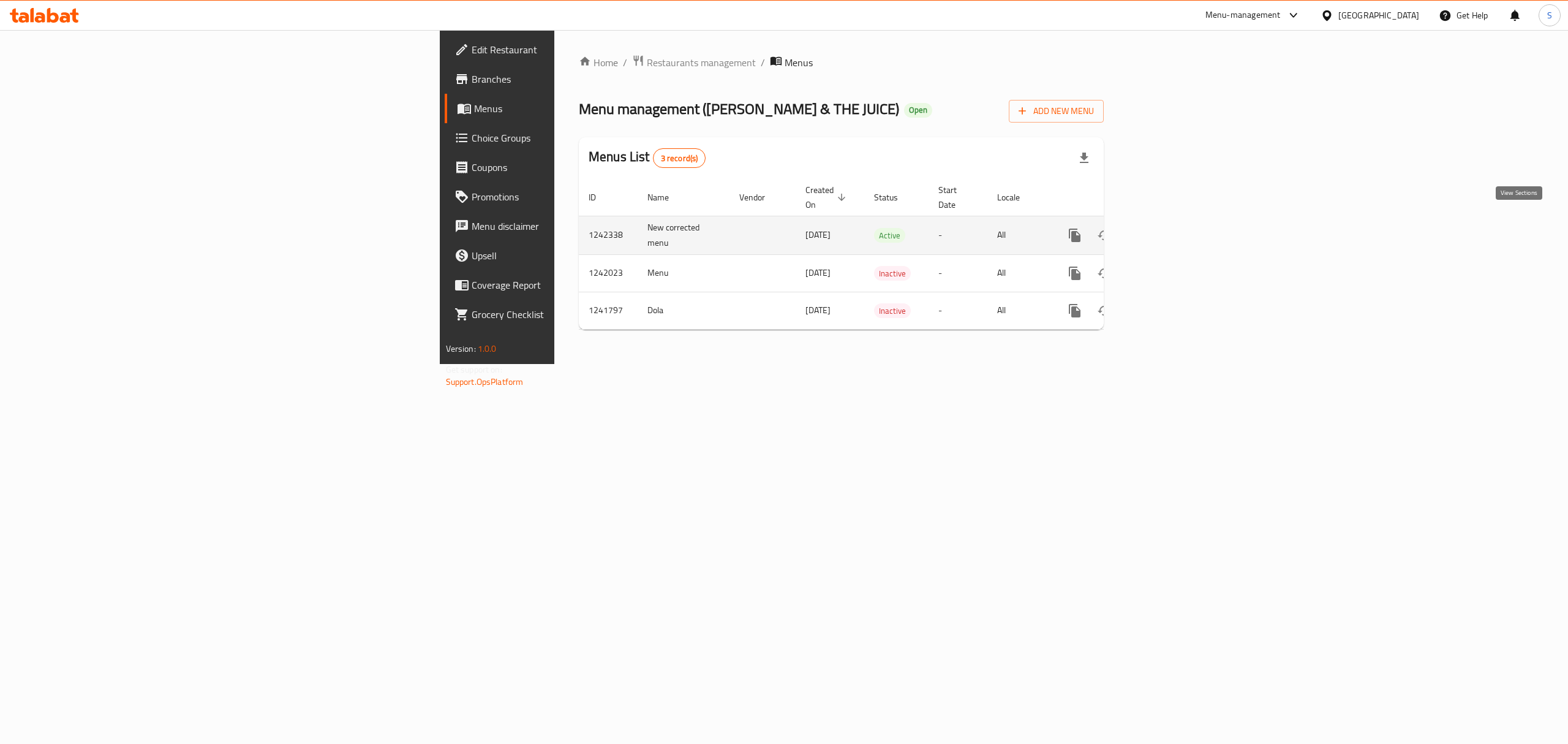
click at [1179, 221] on link "enhanced table" at bounding box center [1163, 235] width 30 height 30
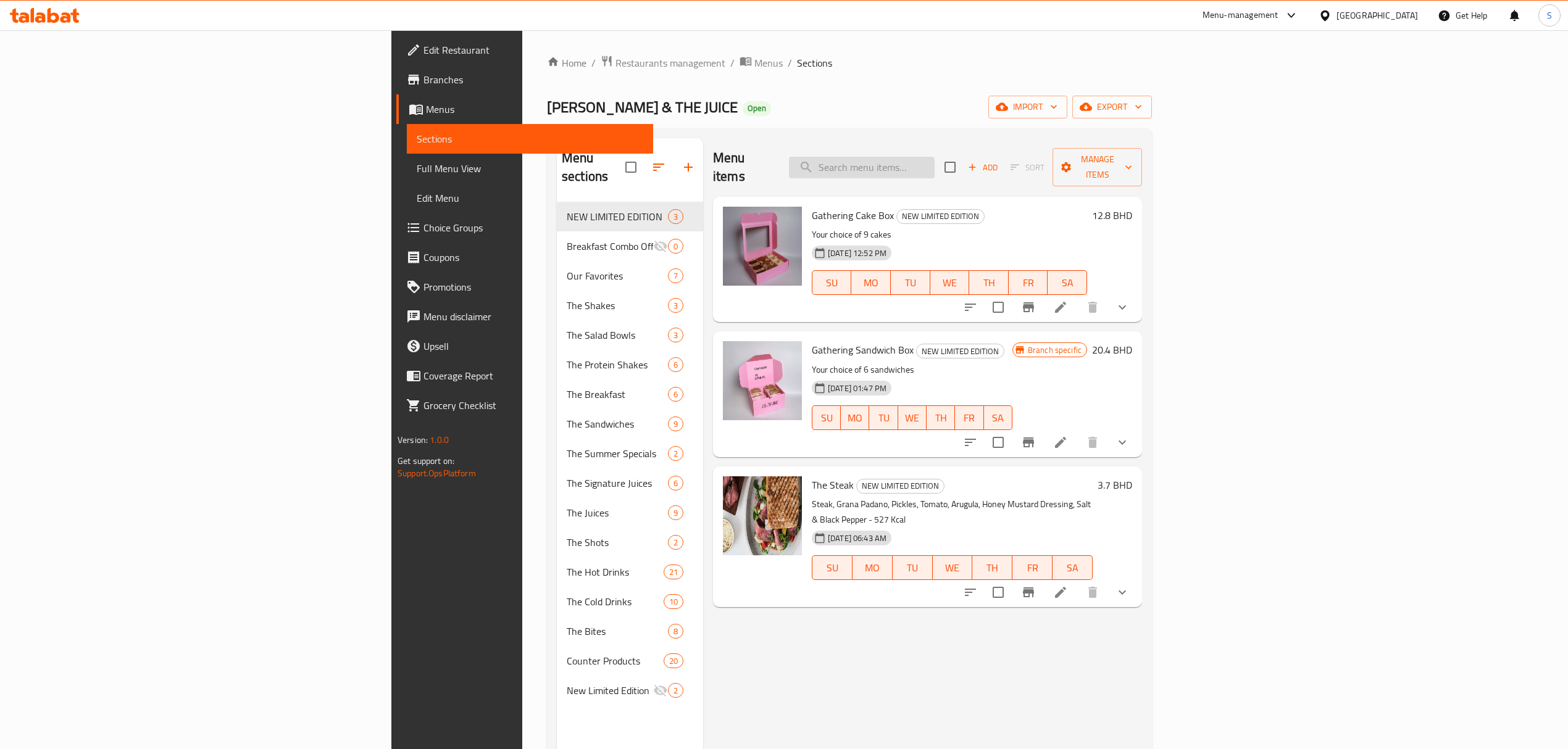
click at [934, 158] on input "search" at bounding box center [861, 167] width 146 height 22
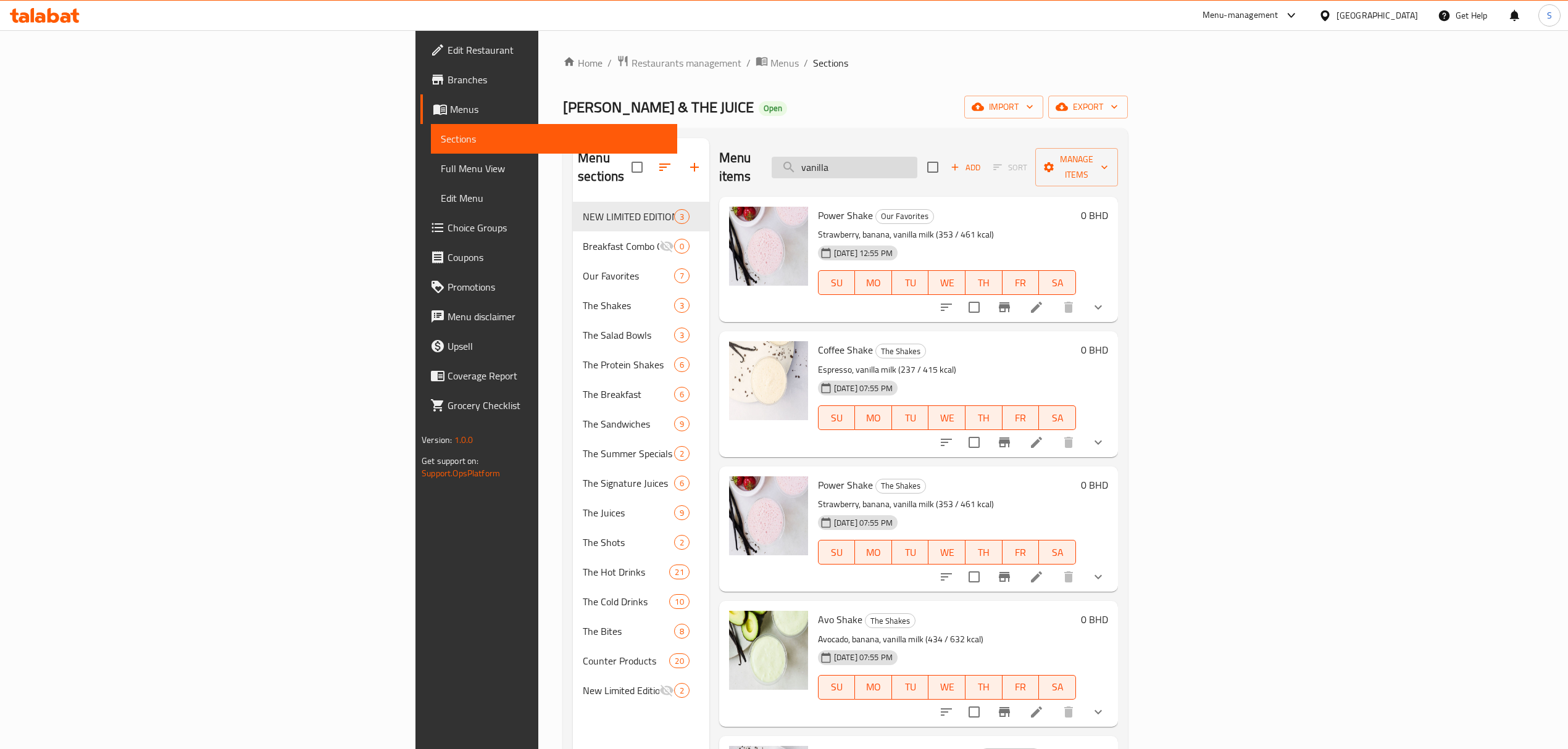
click at [917, 156] on input "vanilla" at bounding box center [844, 167] width 146 height 22
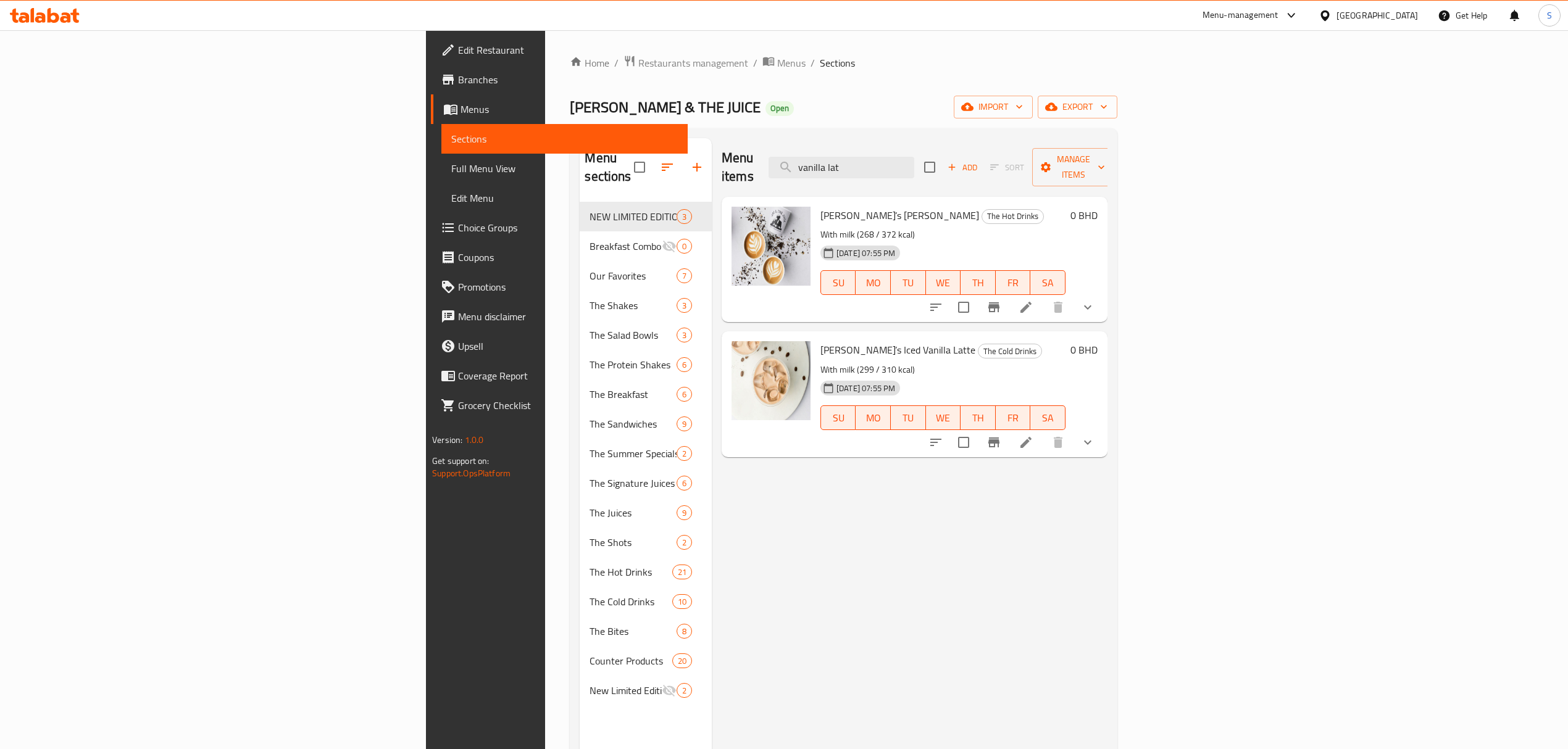
type input "vanilla lat"
click at [1095, 435] on icon "show more" at bounding box center [1087, 442] width 14 height 14
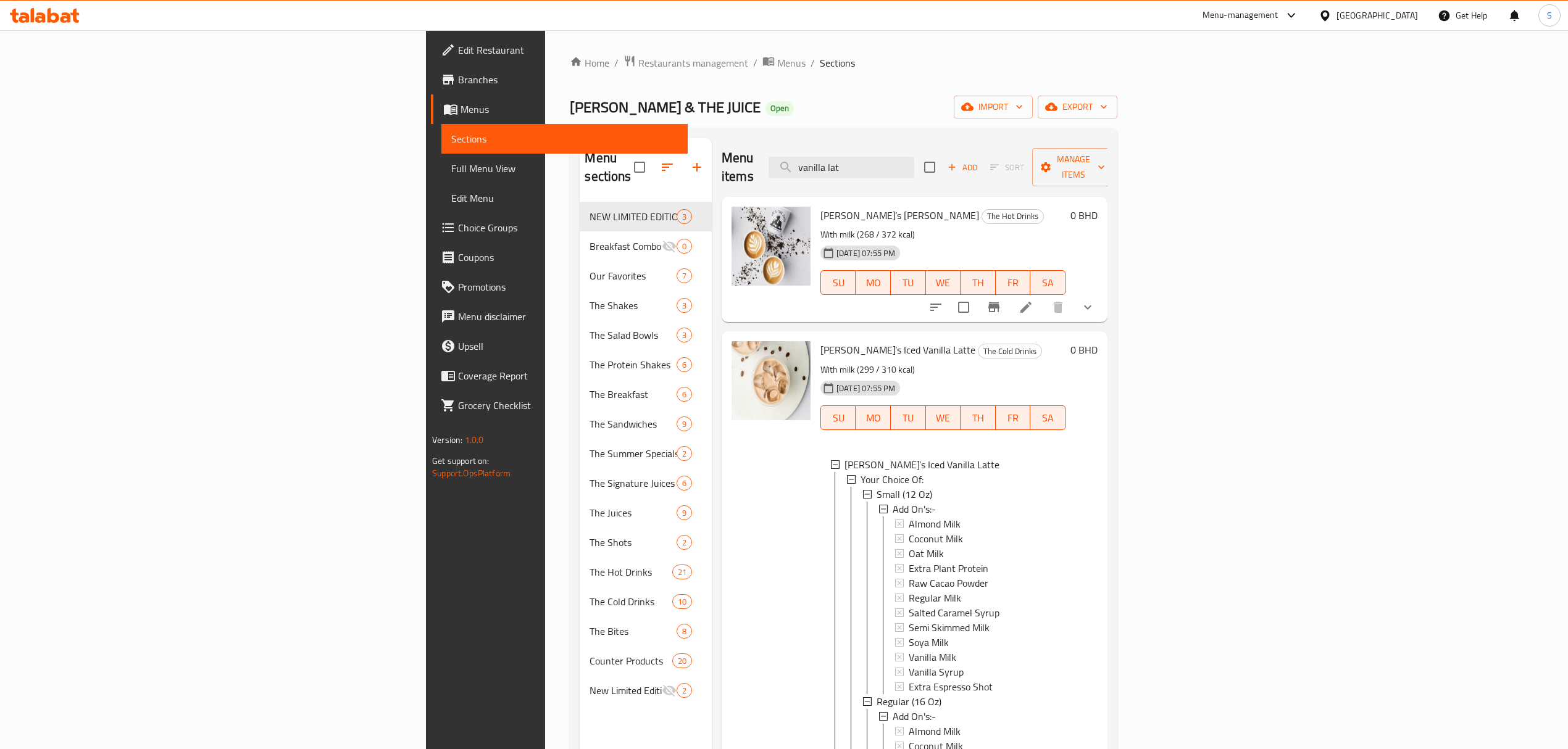
click at [897, 667] on div "Small (12 Oz) Add On's:- Almond Milk Coconut Milk Oat Milk Extra Plant Protein …" at bounding box center [958, 694] width 193 height 414
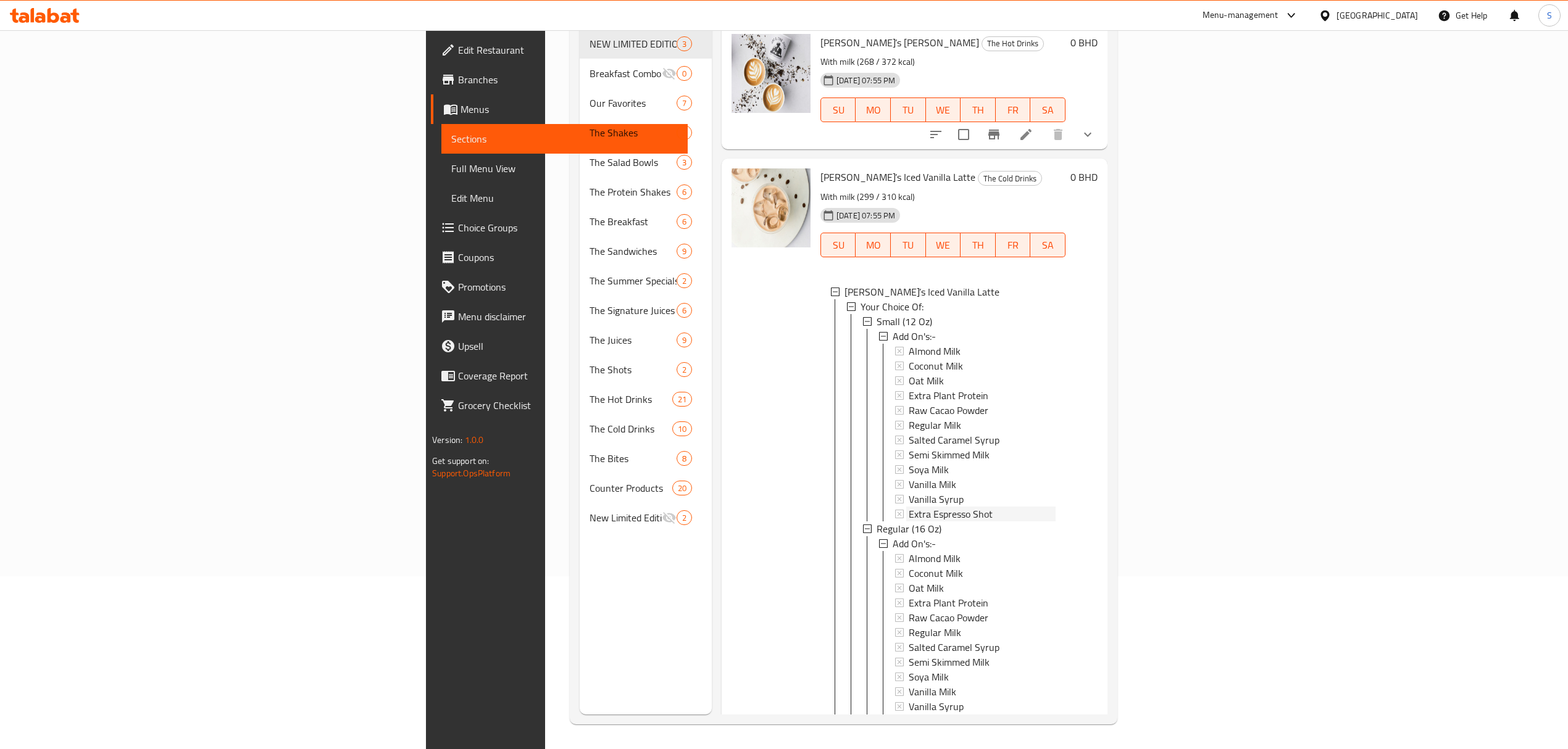
click at [908, 506] on span "Extra Espresso Shot" at bounding box center [950, 513] width 84 height 14
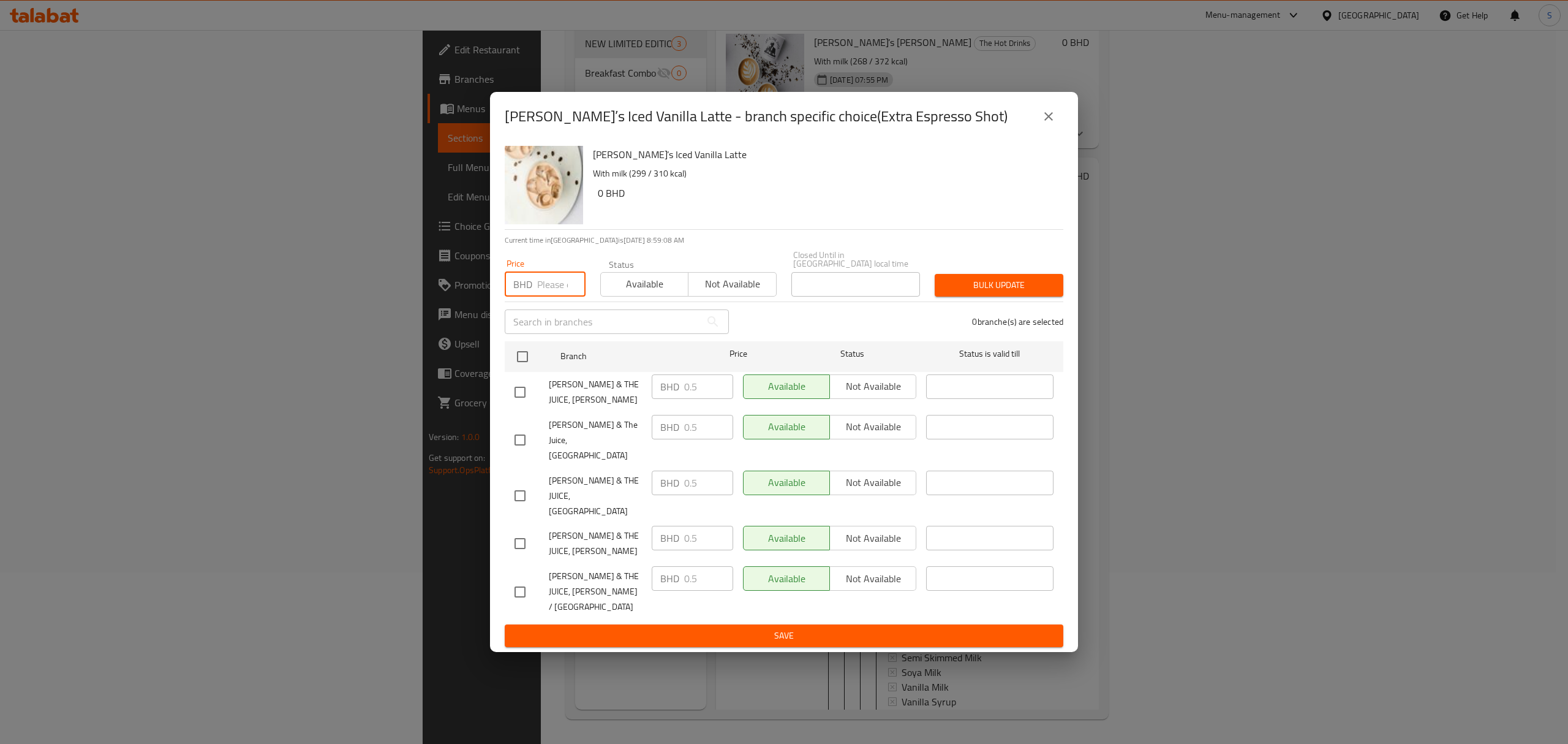
click at [545, 296] on input "number" at bounding box center [561, 285] width 49 height 25
type input "0.5"
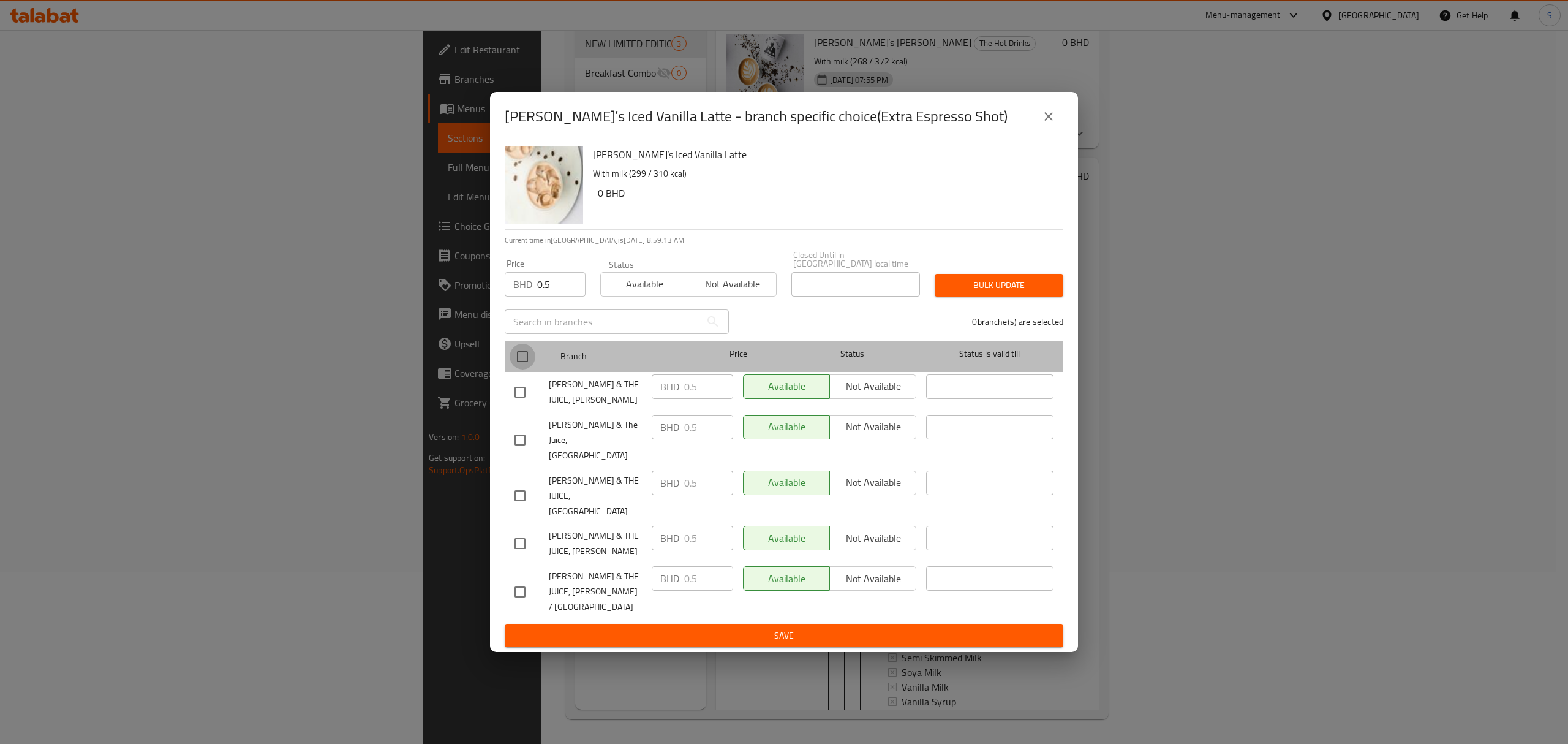
click at [526, 370] on input "checkbox" at bounding box center [522, 356] width 26 height 26
checkbox input "true"
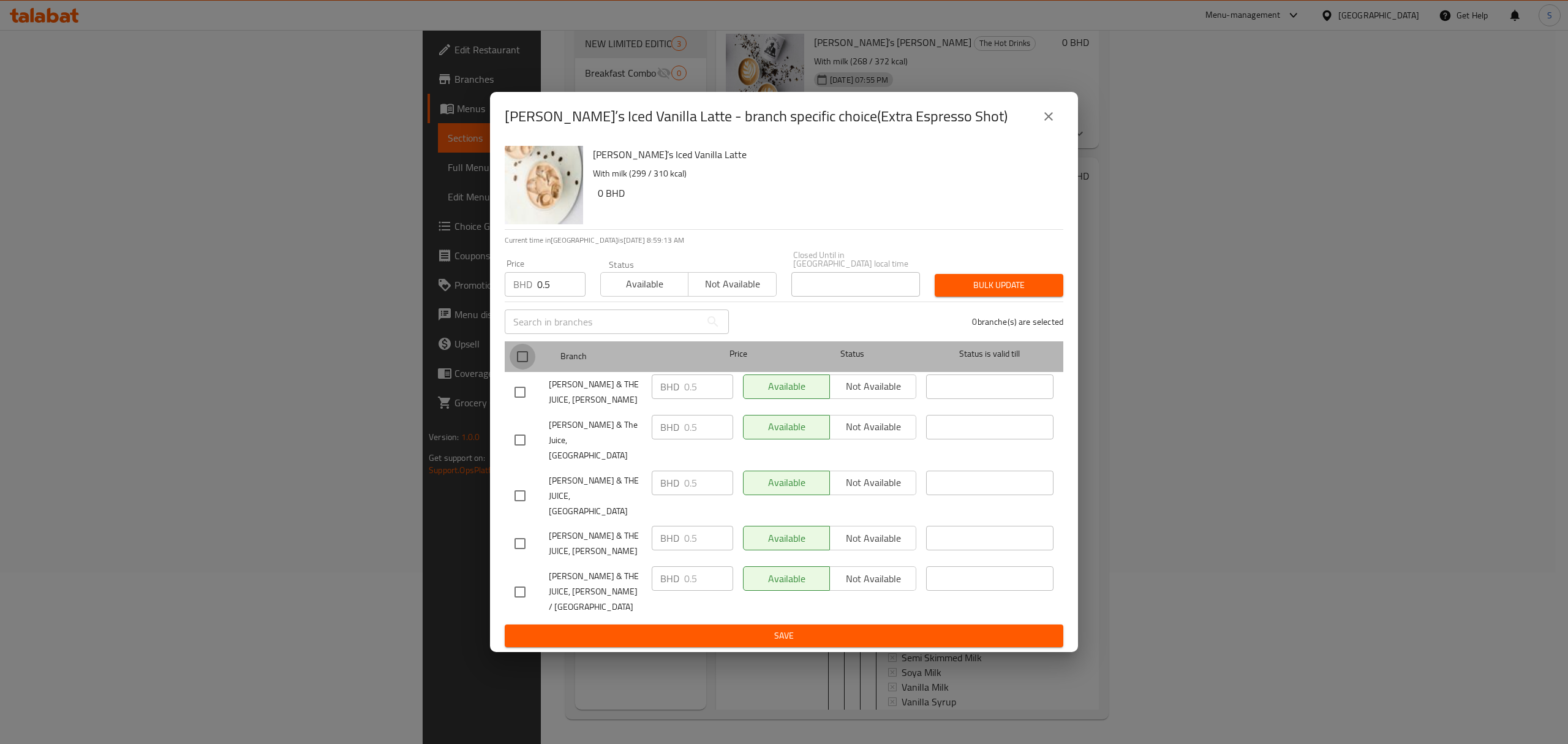
checkbox input "true"
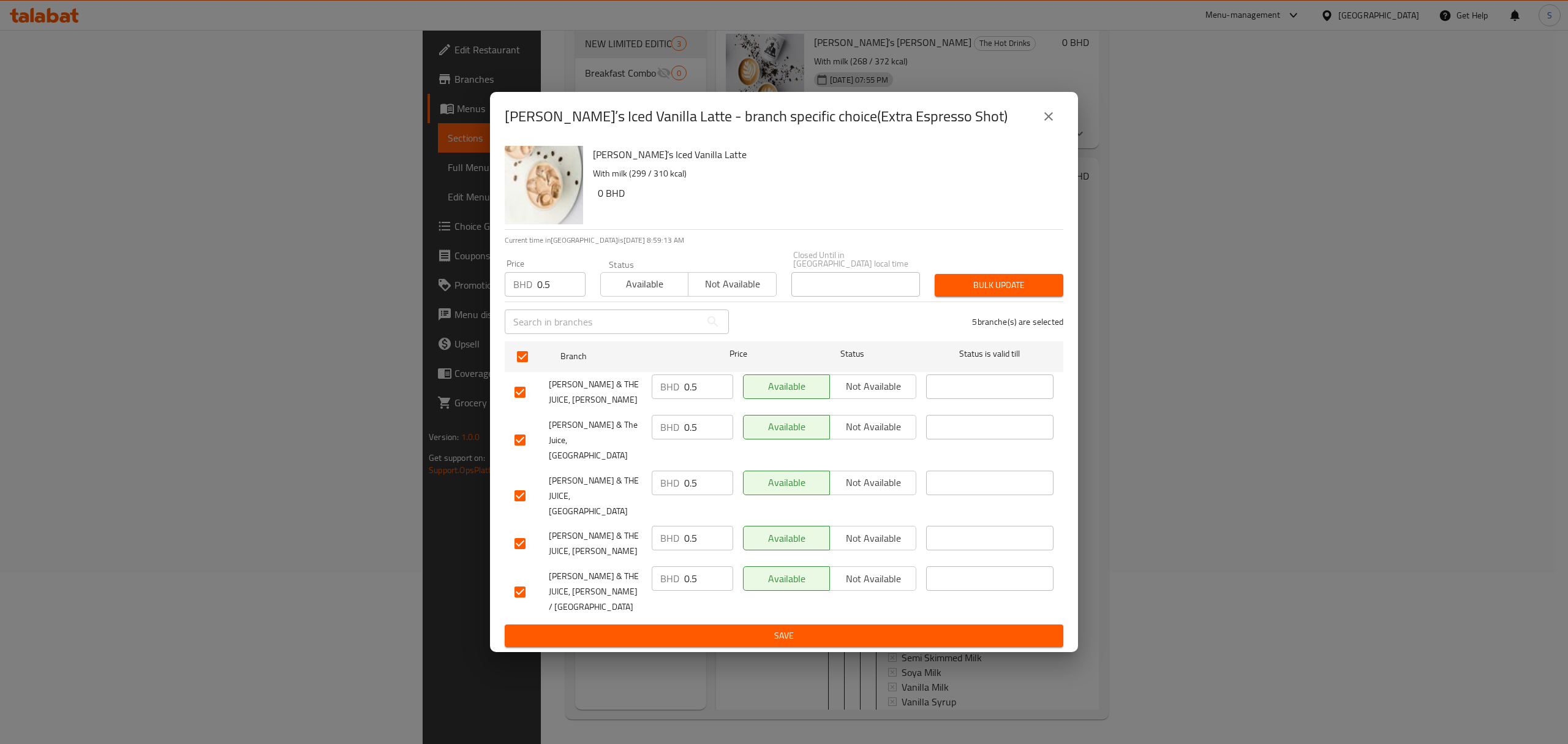
click at [1013, 293] on span "Bulk update" at bounding box center [999, 286] width 109 height 15
drag, startPoint x: 505, startPoint y: 152, endPoint x: 641, endPoint y: 157, distance: 136.1
click at [641, 127] on h2 "[PERSON_NAME]’s Iced Vanilla Latte - branch specific choice(Extra Espresso Shot)" at bounding box center [756, 116] width 503 height 20
copy h2 "[PERSON_NAME]’s Iced Vanilla Latte"
click at [988, 293] on span "Bulk update" at bounding box center [999, 286] width 109 height 15
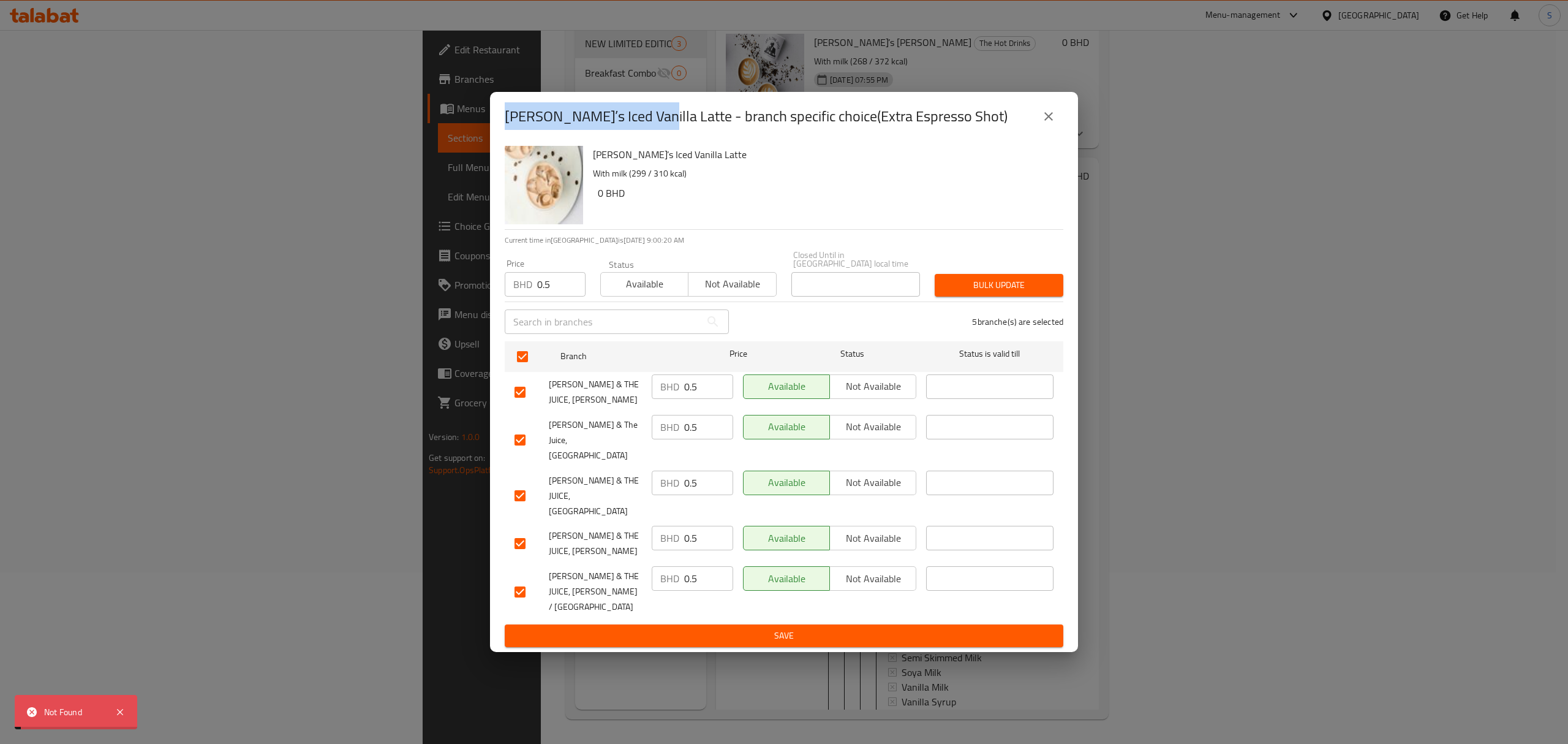
click at [1049, 124] on icon "close" at bounding box center [1048, 116] width 14 height 14
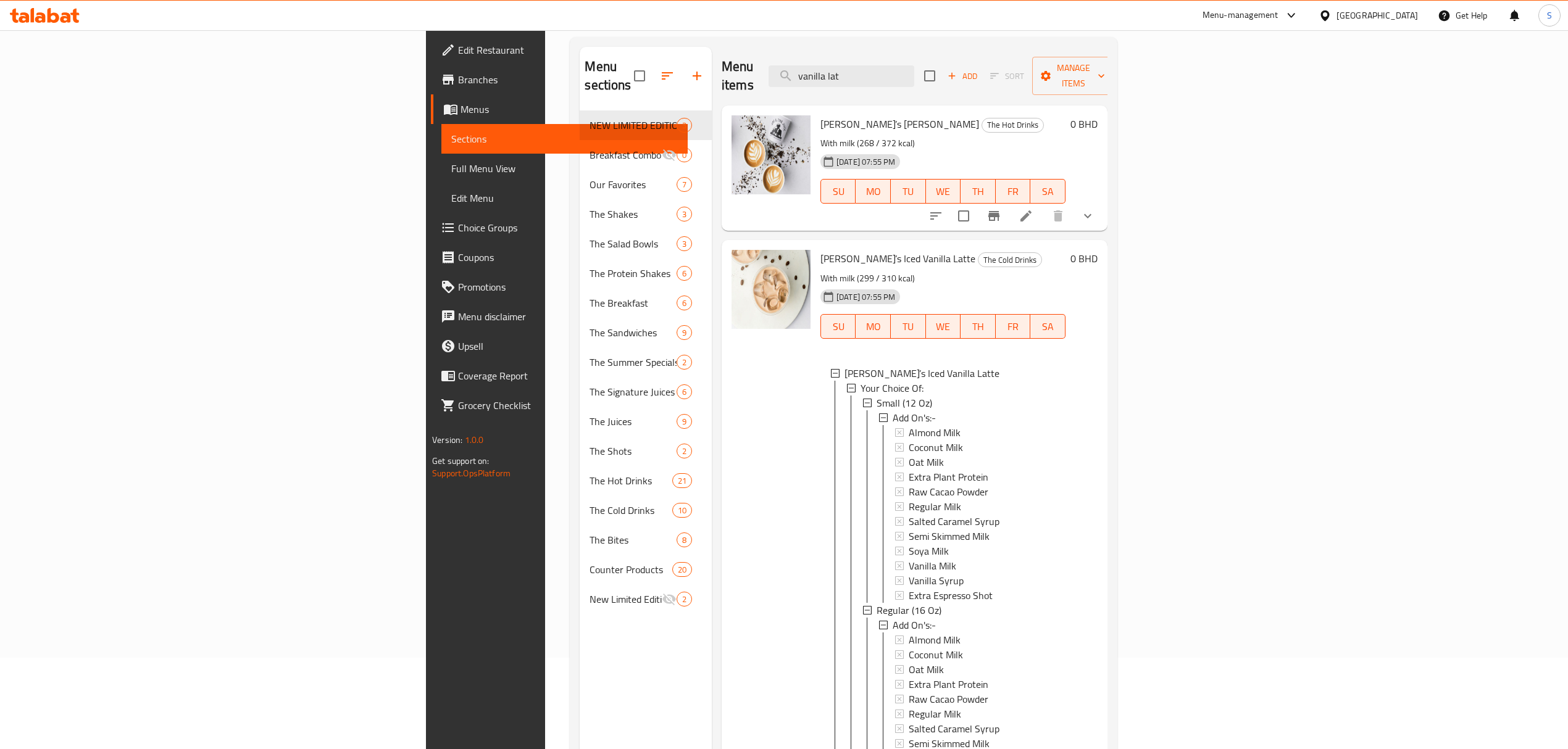
scroll to position [0, 0]
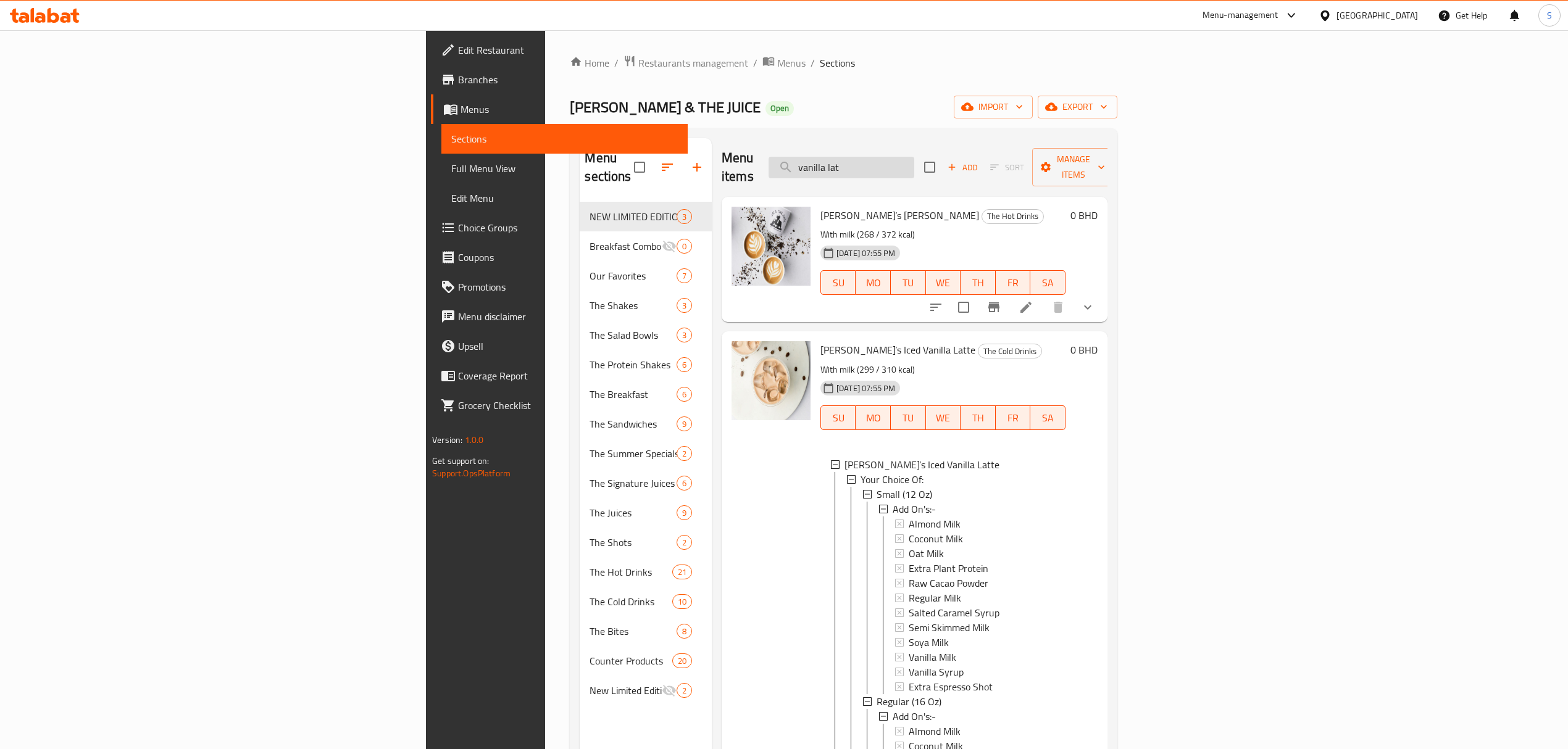
click at [914, 164] on input "vanilla lat" at bounding box center [841, 167] width 146 height 22
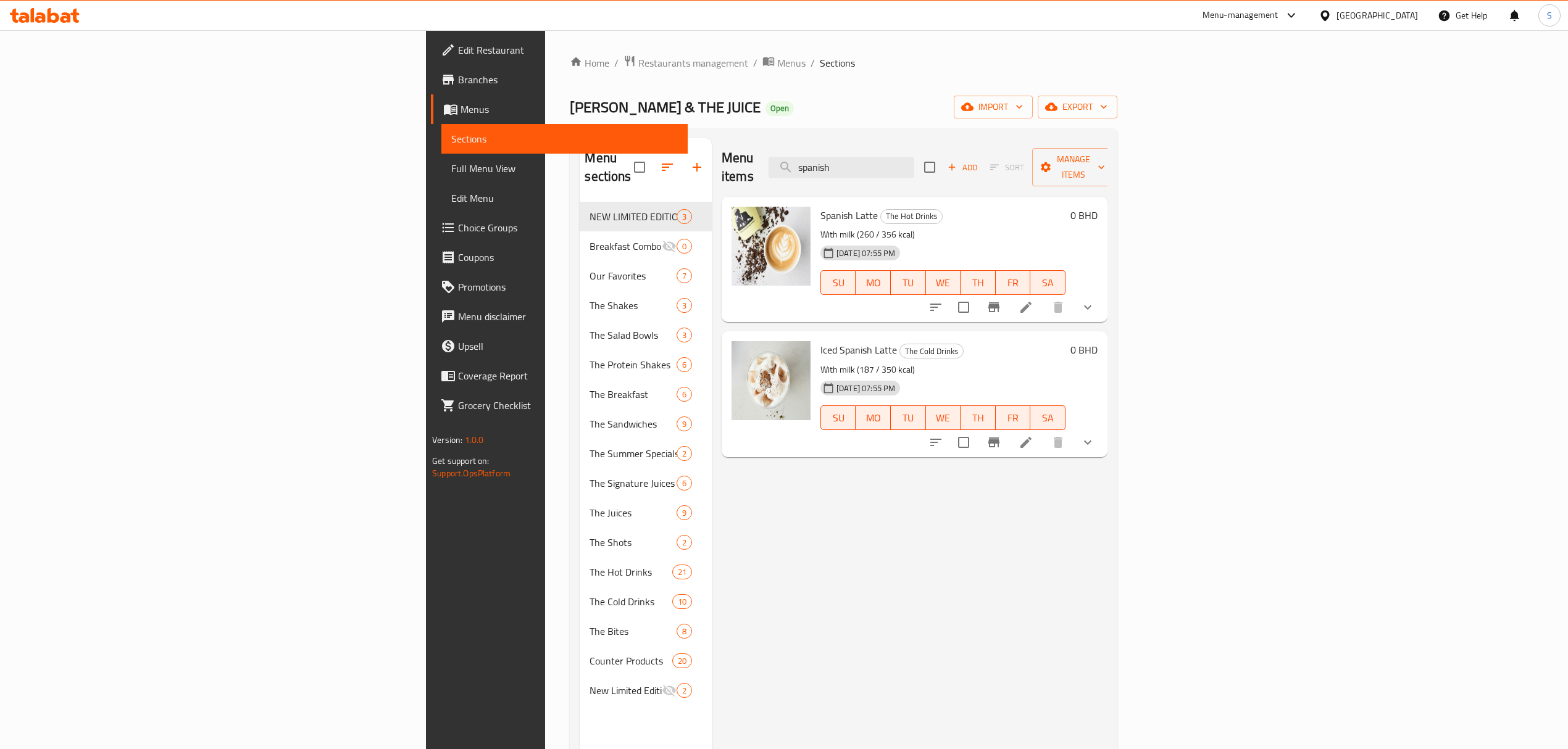
type input "spanish"
click at [1095, 300] on icon "show more" at bounding box center [1087, 307] width 14 height 14
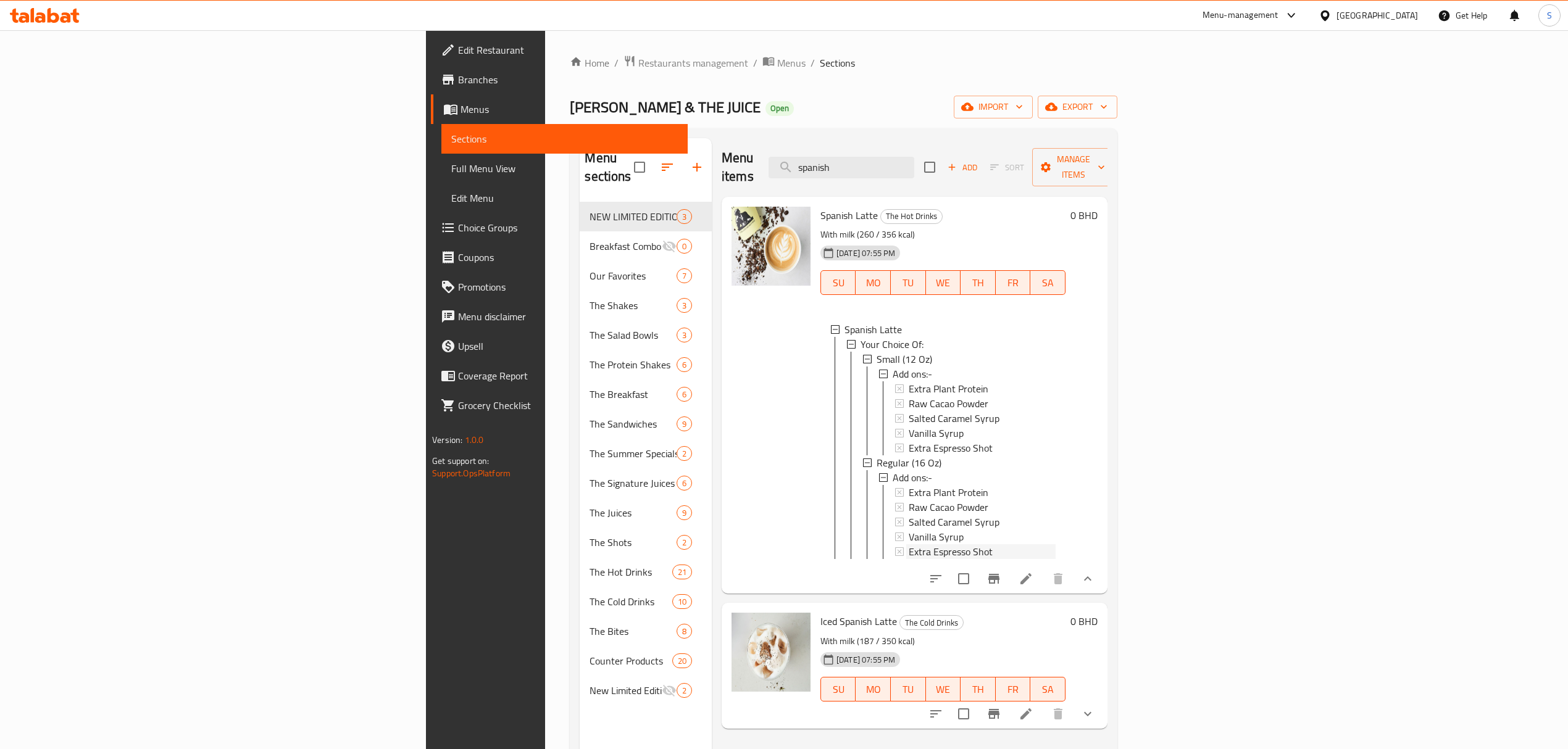
click at [908, 440] on span "Extra Espresso Shot" at bounding box center [950, 447] width 84 height 14
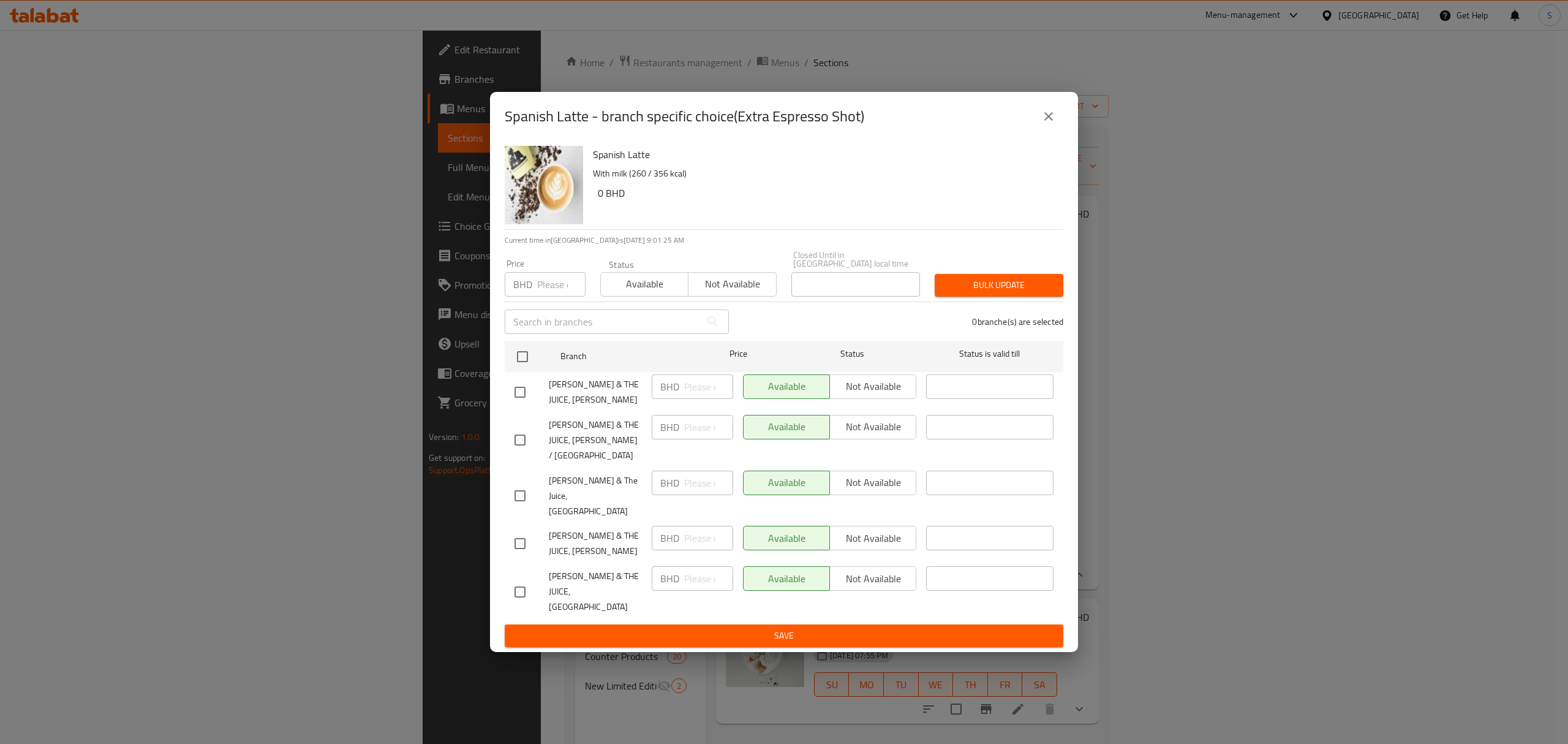
click at [551, 296] on input "number" at bounding box center [561, 285] width 49 height 25
type input "0.5"
click at [518, 370] on input "checkbox" at bounding box center [522, 356] width 26 height 26
checkbox input "true"
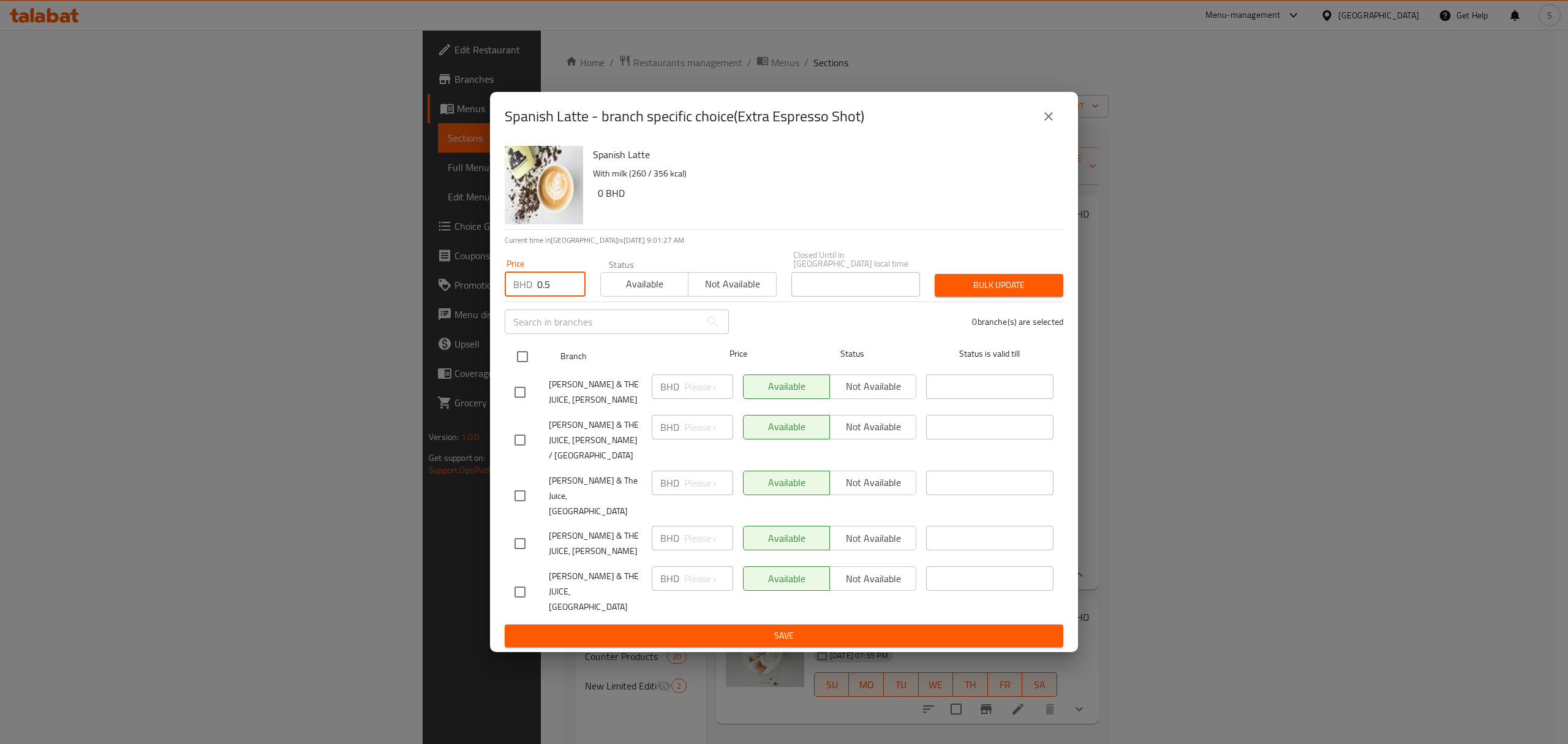
checkbox input "true"
click at [998, 293] on span "Bulk update" at bounding box center [999, 286] width 109 height 15
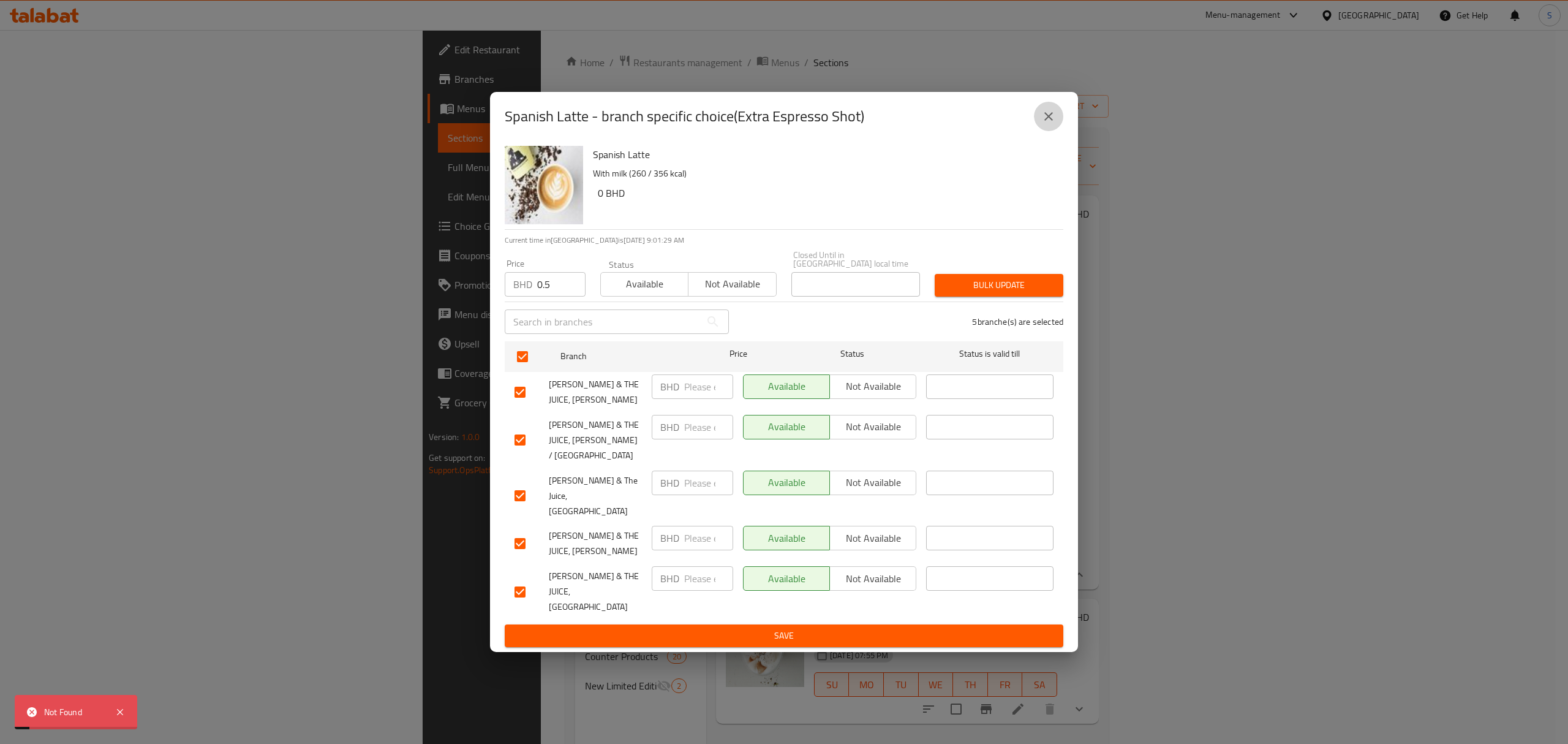
click at [1049, 124] on icon "close" at bounding box center [1048, 116] width 14 height 14
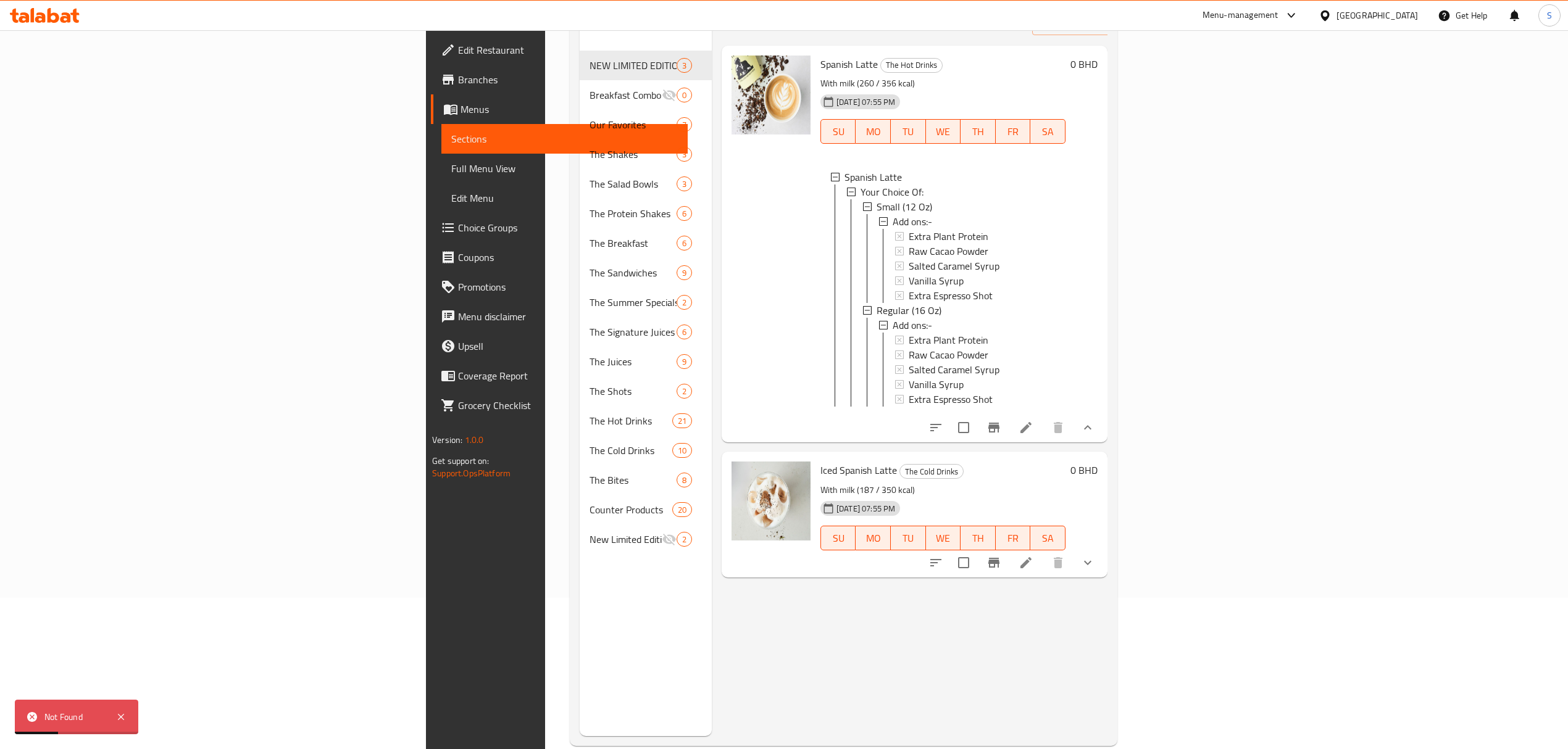
scroll to position [164, 0]
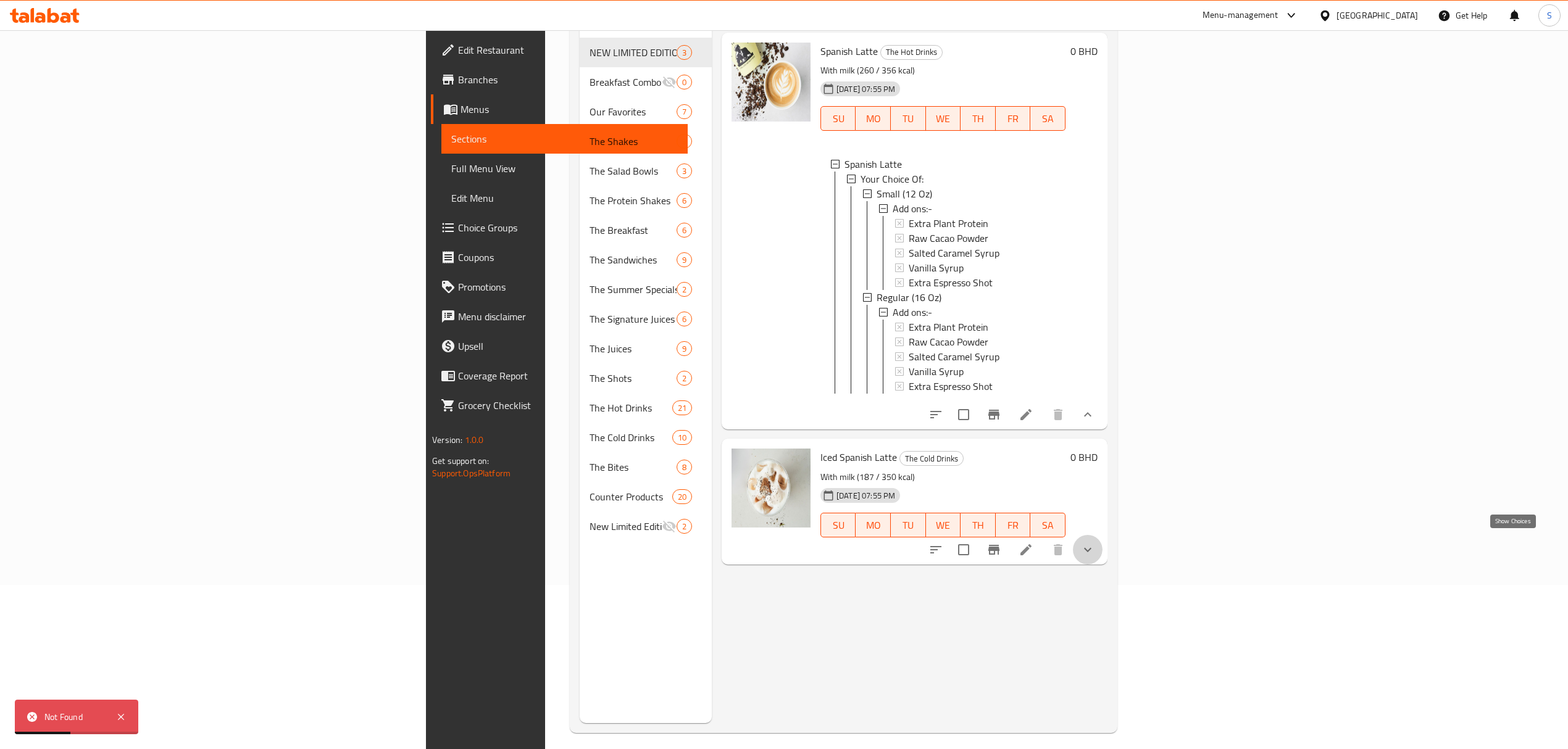
click at [1095, 545] on icon "show more" at bounding box center [1087, 550] width 14 height 14
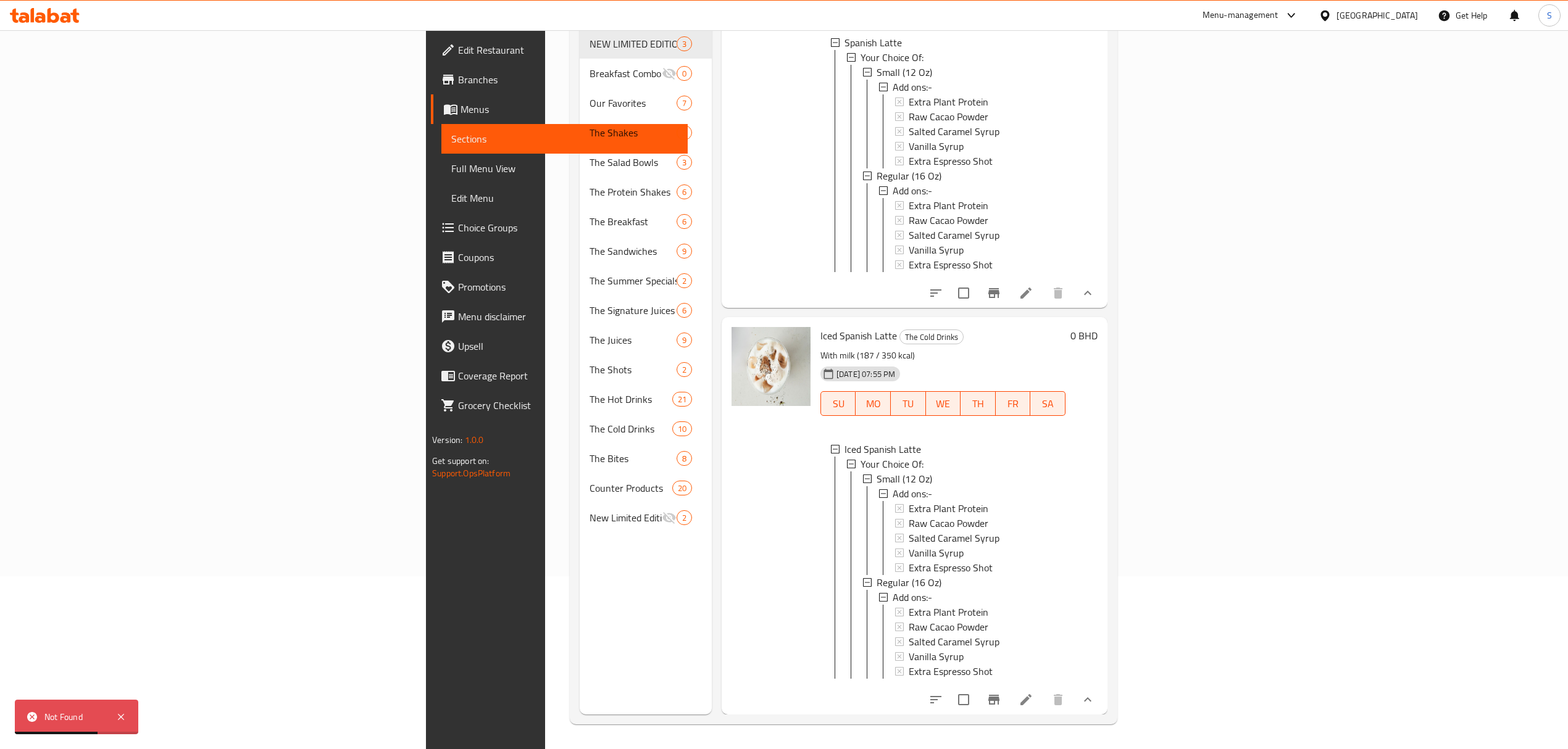
scroll to position [119, 0]
click at [457, 223] on span "Choice Groups" at bounding box center [567, 227] width 220 height 14
